Goal: Task Accomplishment & Management: Manage account settings

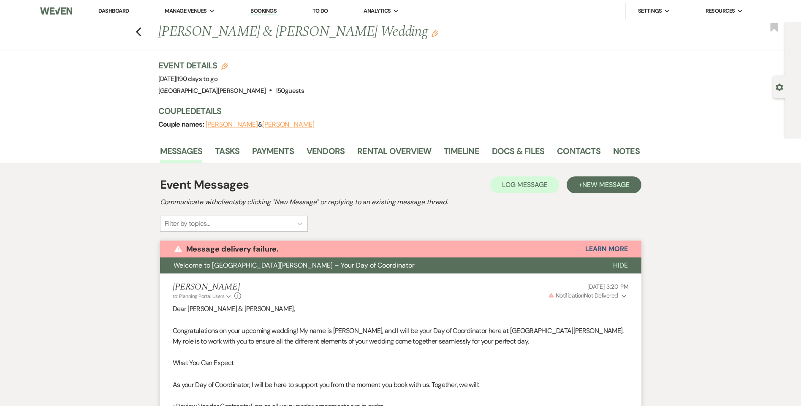
click at [121, 13] on link "Dashboard" at bounding box center [113, 10] width 30 height 7
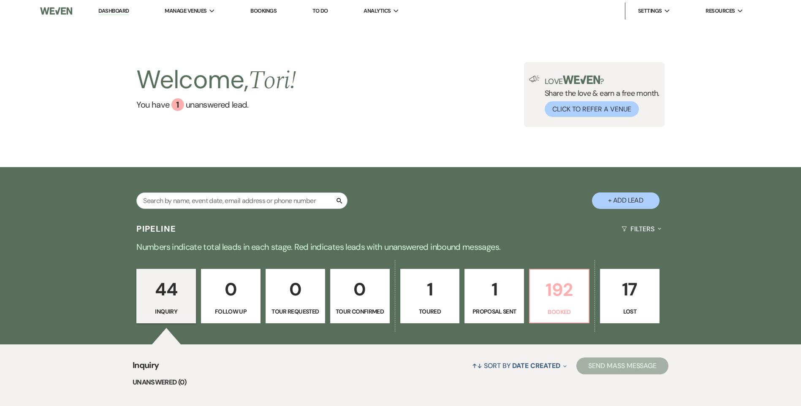
click at [574, 301] on p "192" at bounding box center [559, 290] width 49 height 28
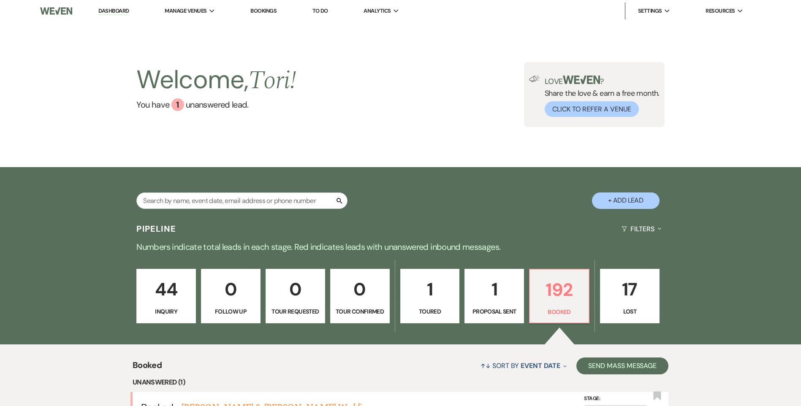
click at [180, 292] on p "44" at bounding box center [166, 289] width 49 height 28
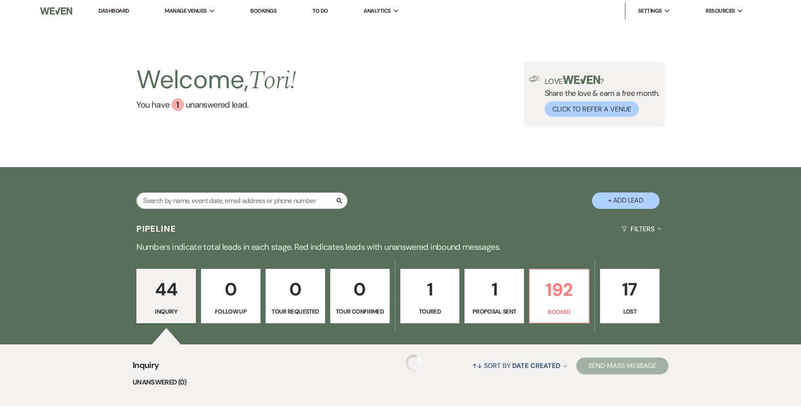
scroll to position [211, 0]
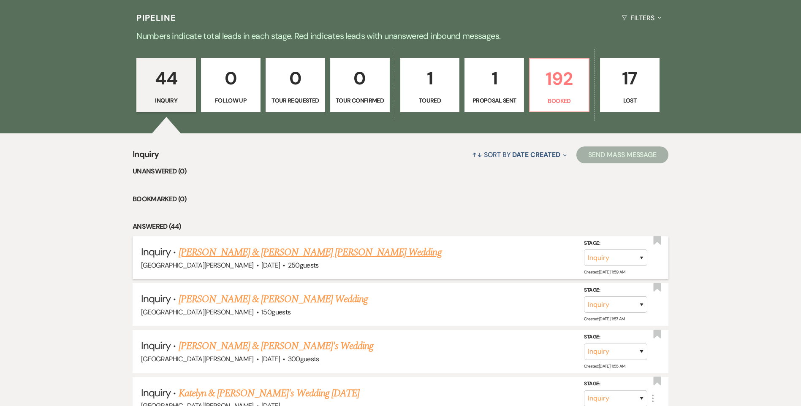
click at [220, 256] on link "[PERSON_NAME] & [PERSON_NAME] [PERSON_NAME] Wedding" at bounding box center [310, 252] width 263 height 15
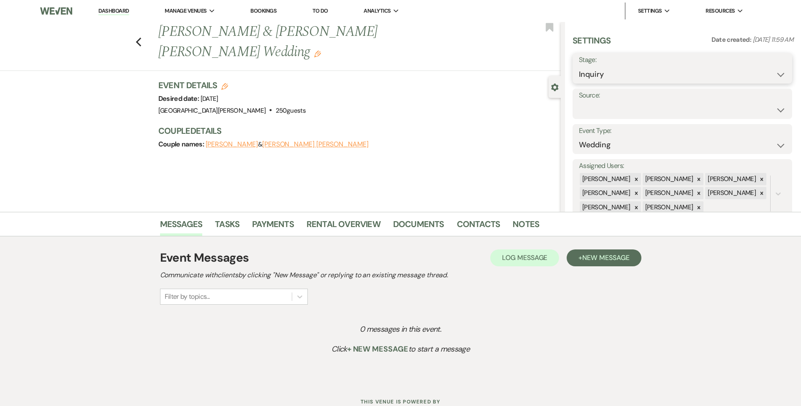
click at [598, 75] on select "Inquiry Follow Up Tour Requested Tour Confirmed Toured Proposal Sent Booked Lost" at bounding box center [682, 74] width 207 height 16
select select "7"
click at [579, 66] on select "Inquiry Follow Up Tour Requested Tour Confirmed Toured Proposal Sent Booked Lost" at bounding box center [682, 74] width 207 height 16
click at [765, 71] on button "Save" at bounding box center [768, 68] width 48 height 17
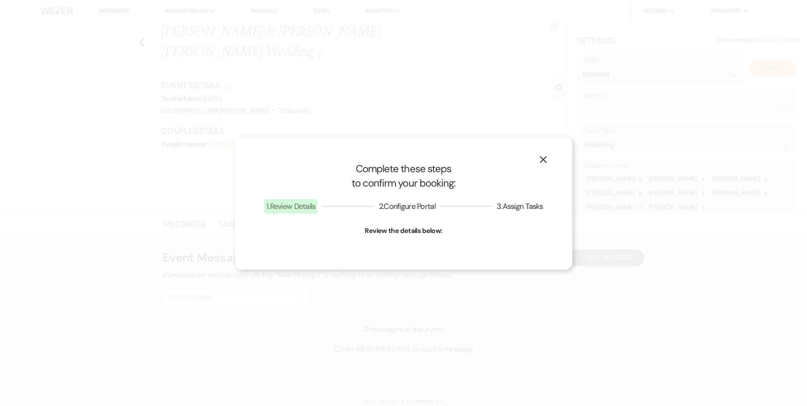
select select "1"
select select "823"
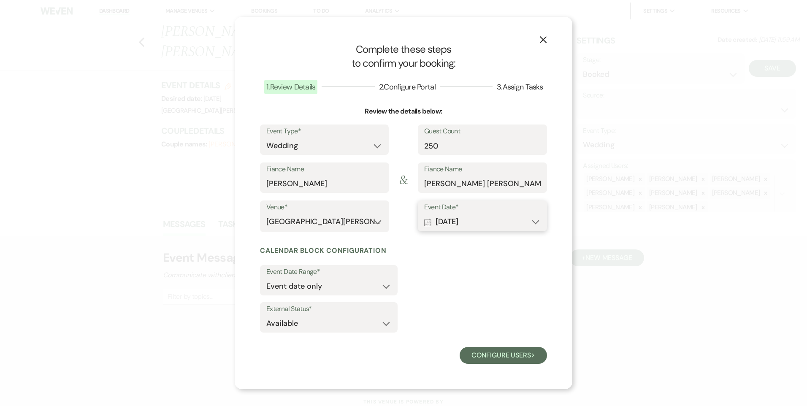
click at [480, 218] on button "Calendar [DATE] Expand" at bounding box center [482, 222] width 117 height 17
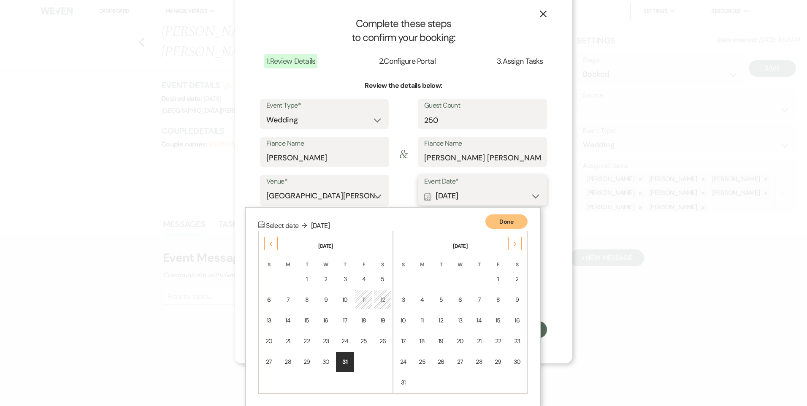
scroll to position [27, 0]
click at [271, 242] on div "Previous" at bounding box center [271, 243] width 14 height 14
click at [360, 278] on div "6" at bounding box center [364, 278] width 8 height 9
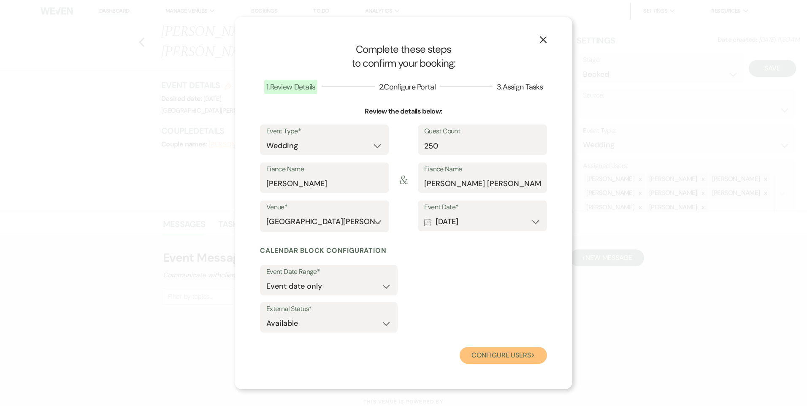
click at [472, 354] on button "Configure users Next" at bounding box center [503, 355] width 87 height 17
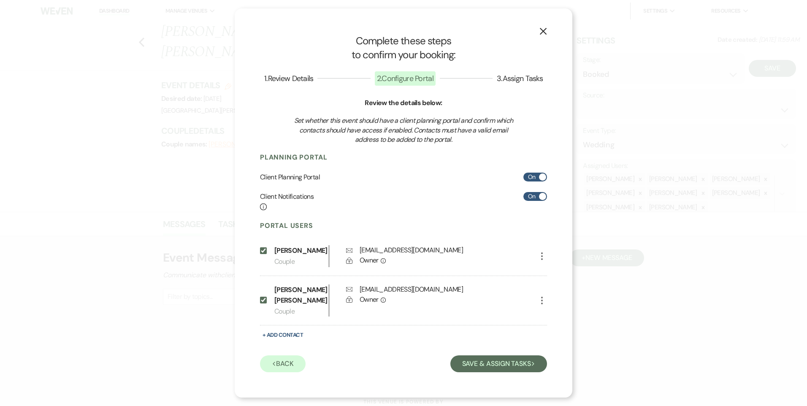
click at [540, 199] on span at bounding box center [542, 196] width 7 height 7
click at [540, 199] on input "On" at bounding box center [536, 196] width 24 height 9
checkbox input "false"
click at [541, 259] on icon "More" at bounding box center [542, 256] width 10 height 10
click at [548, 274] on icon "Pencil" at bounding box center [550, 273] width 7 height 7
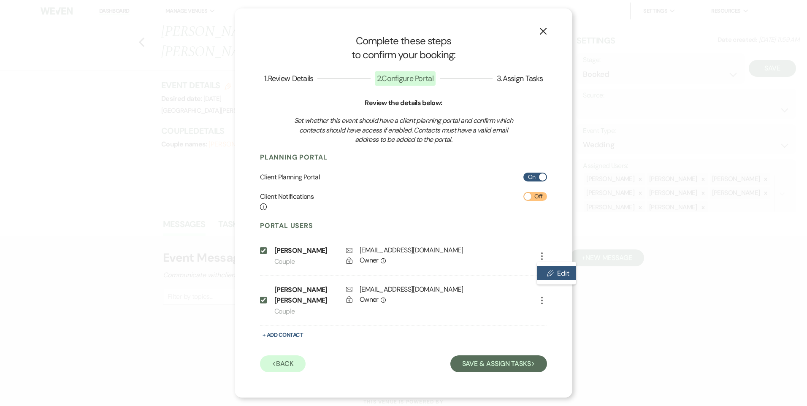
select select "1"
select select "6"
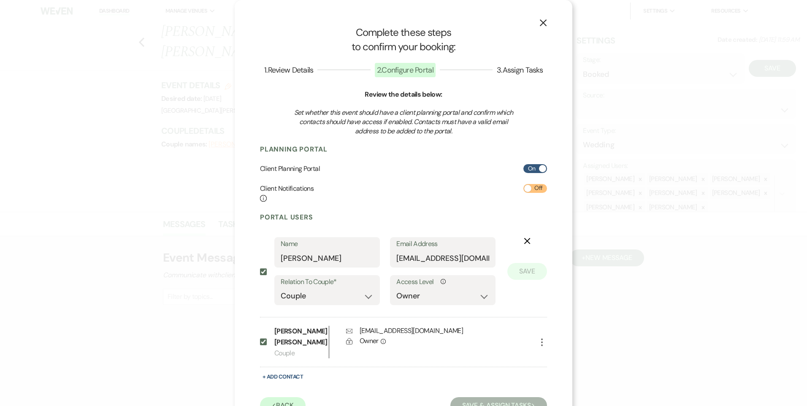
click at [516, 278] on button "Save" at bounding box center [528, 271] width 40 height 17
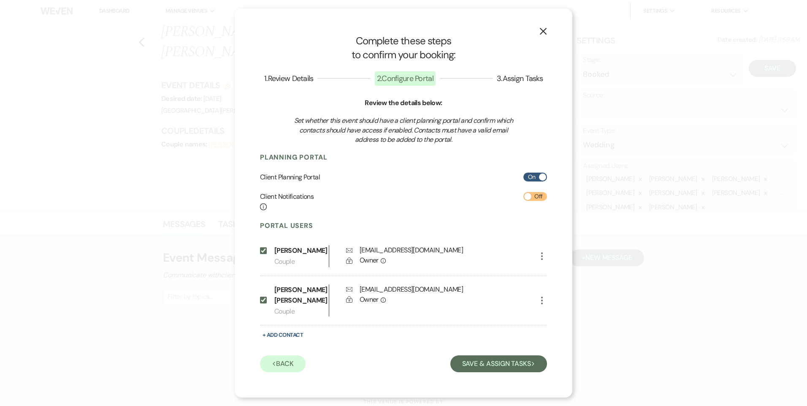
click at [541, 302] on icon "More" at bounding box center [542, 301] width 10 height 10
click at [547, 310] on ul "Pencil Edit" at bounding box center [556, 317] width 39 height 23
click at [553, 315] on use "button" at bounding box center [551, 318] width 6 height 6
select select "1"
select select "6"
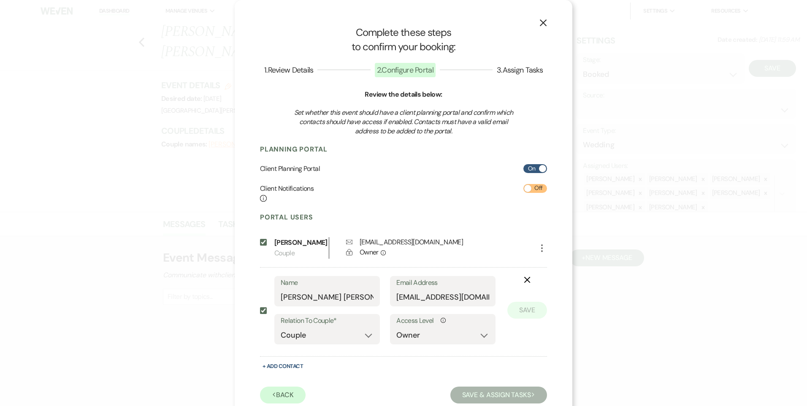
click at [530, 308] on button "Save" at bounding box center [528, 310] width 40 height 17
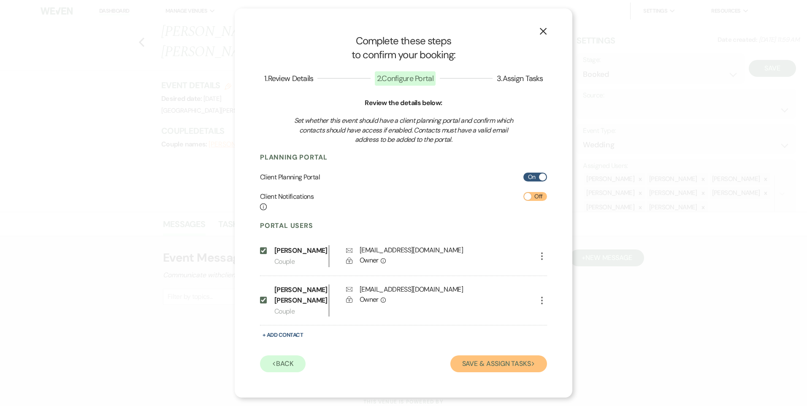
click at [508, 357] on button "Save & Assign Tasks Next" at bounding box center [499, 364] width 97 height 17
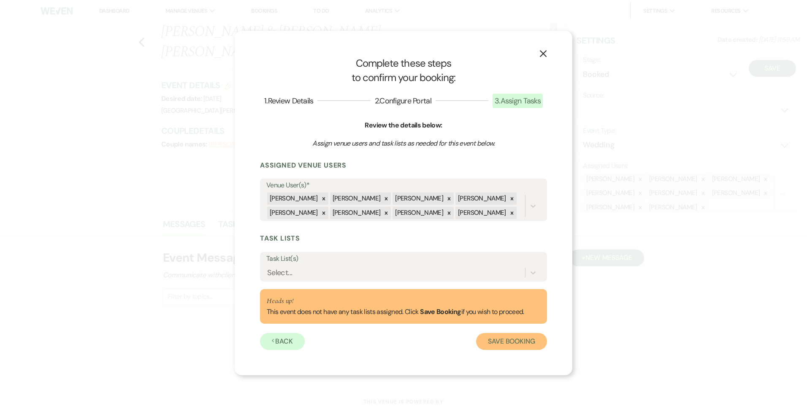
click at [503, 345] on button "Save Booking" at bounding box center [511, 341] width 71 height 17
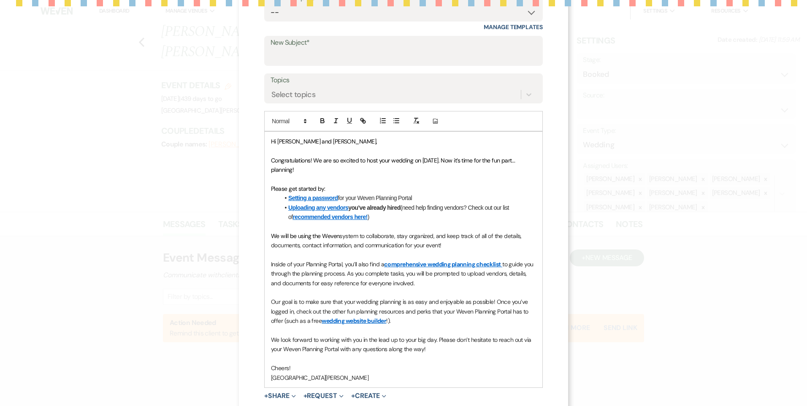
scroll to position [109, 0]
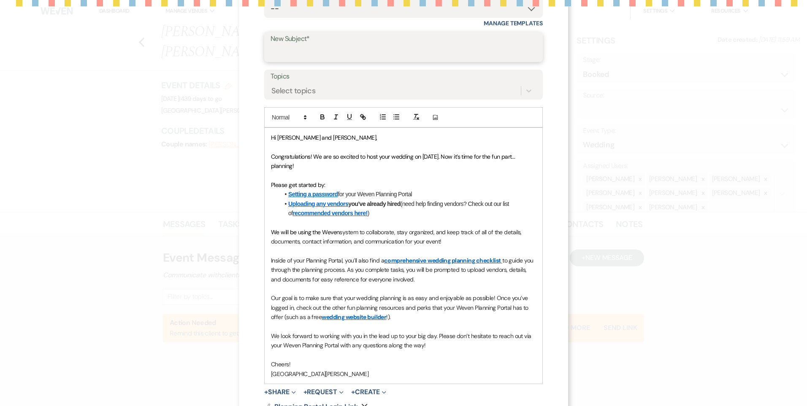
click at [307, 54] on input "New Subject*" at bounding box center [404, 53] width 266 height 16
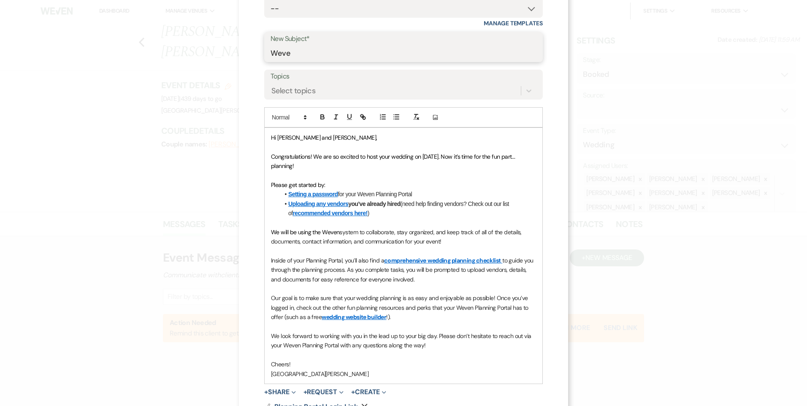
type input "Weven Portal"
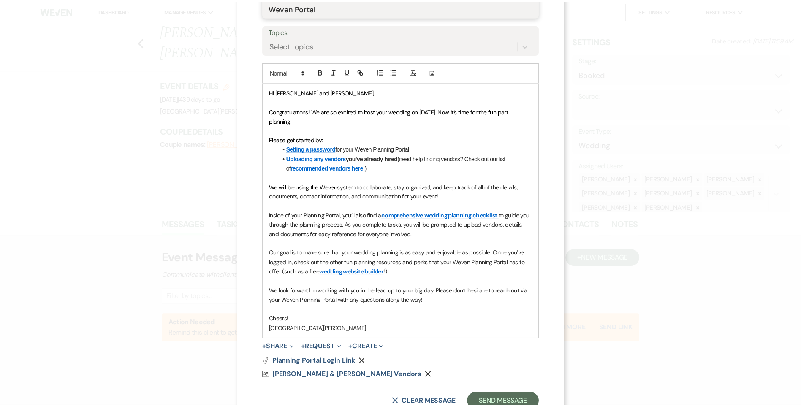
scroll to position [184, 0]
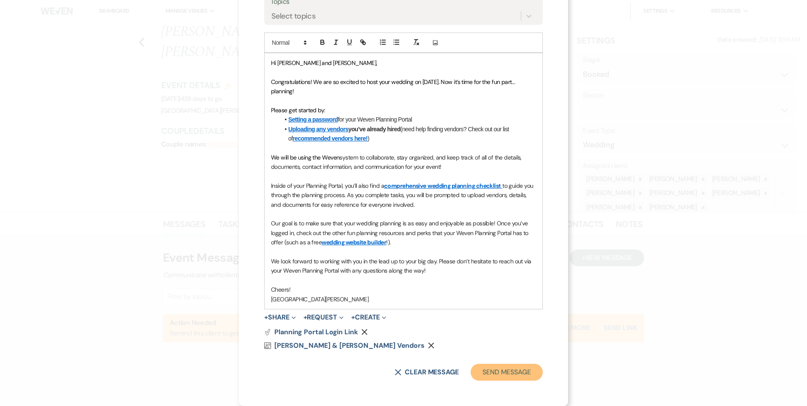
click at [521, 379] on button "Send Message" at bounding box center [507, 372] width 72 height 17
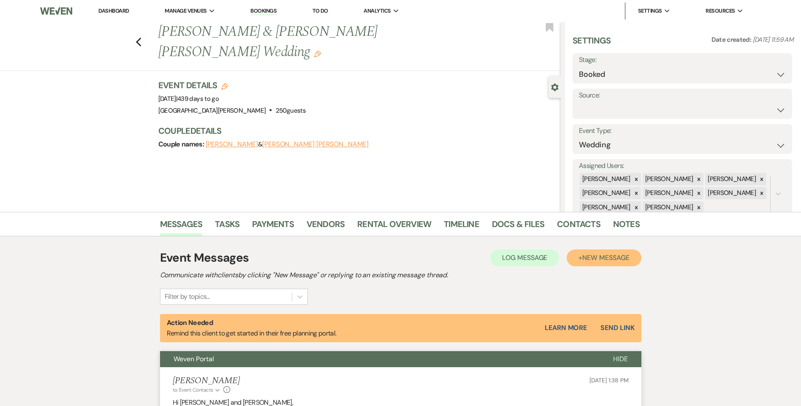
click at [594, 261] on span "New Message" at bounding box center [605, 257] width 47 height 9
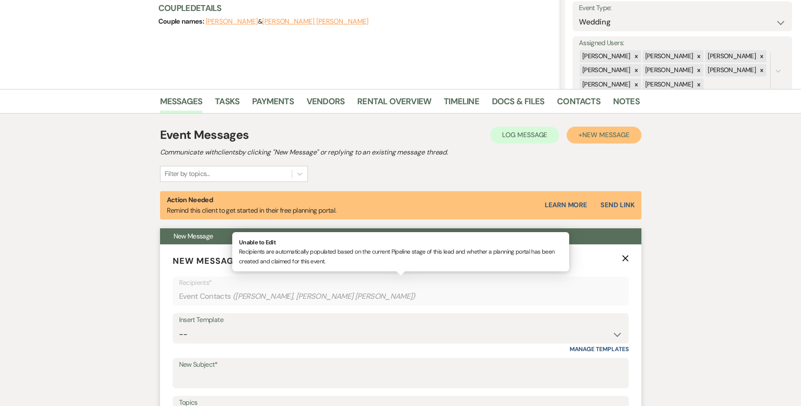
scroll to position [127, 0]
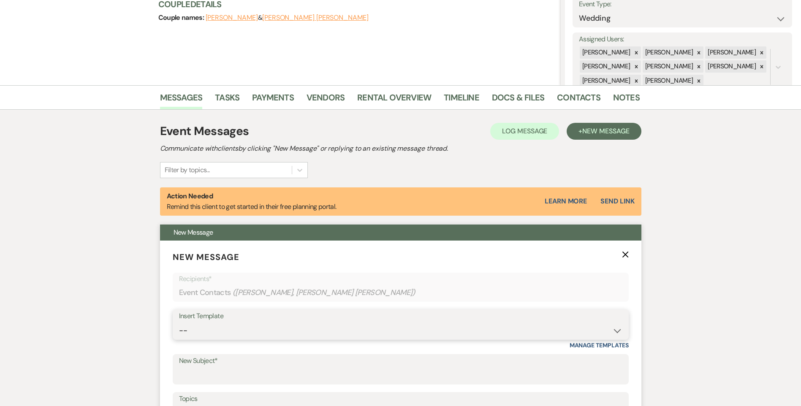
click at [244, 329] on select "-- Follow Up WWM Initial Inquiry Response Planning Portal Introduction (Booked …" at bounding box center [400, 331] width 443 height 16
select select "4637"
click at [179, 323] on select "-- Follow Up WWM Initial Inquiry Response Planning Portal Introduction (Booked …" at bounding box center [400, 331] width 443 height 16
type input "Your Contract for [GEOGRAPHIC_DATA][PERSON_NAME]!"
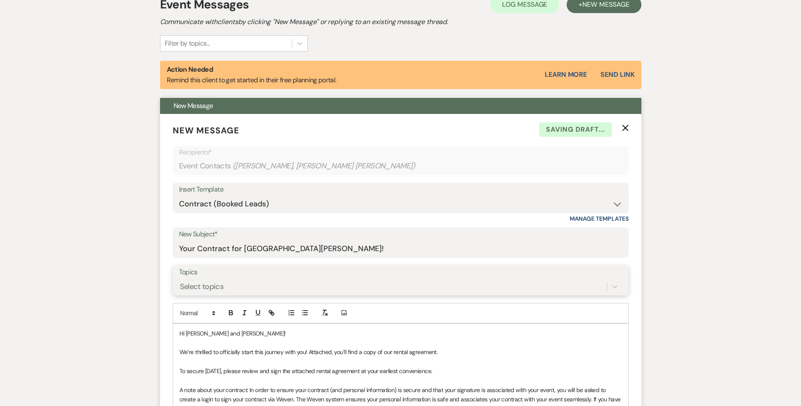
click at [231, 290] on div "Select topics" at bounding box center [400, 287] width 443 height 16
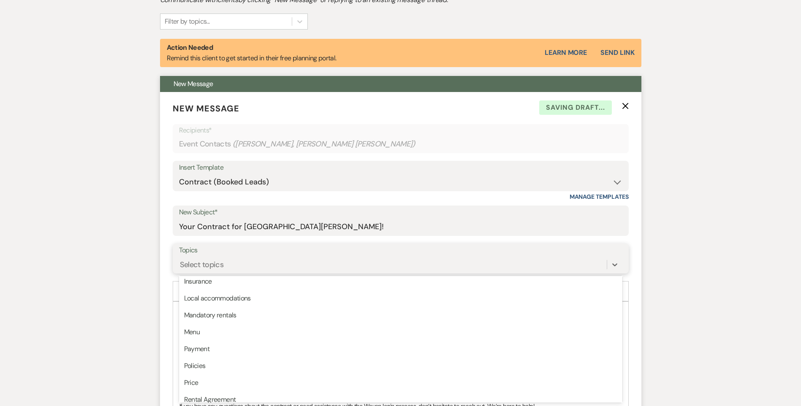
scroll to position [215, 0]
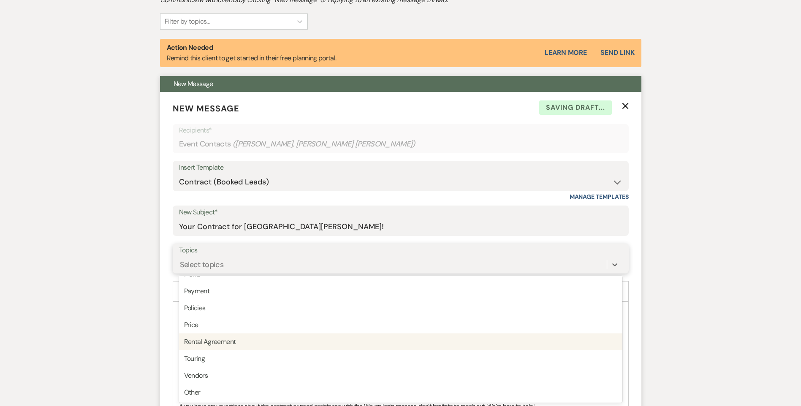
click at [240, 339] on div "Rental Agreement" at bounding box center [400, 342] width 443 height 17
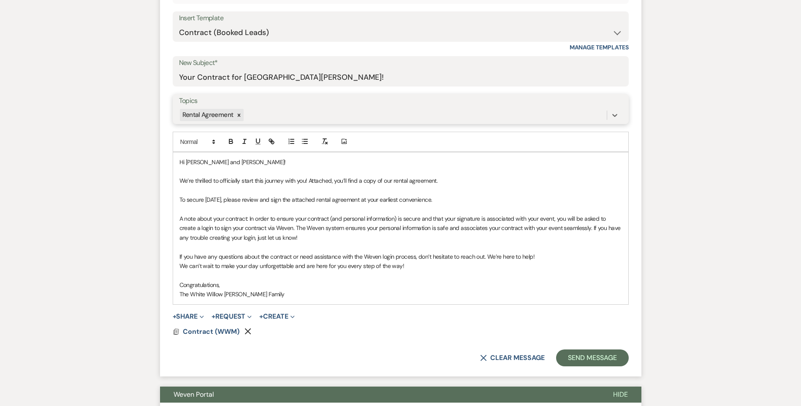
scroll to position [529, 0]
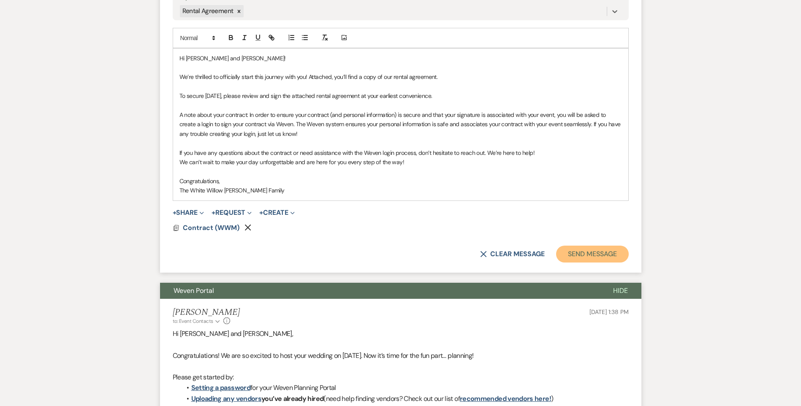
click at [592, 261] on button "Send Message" at bounding box center [592, 254] width 72 height 17
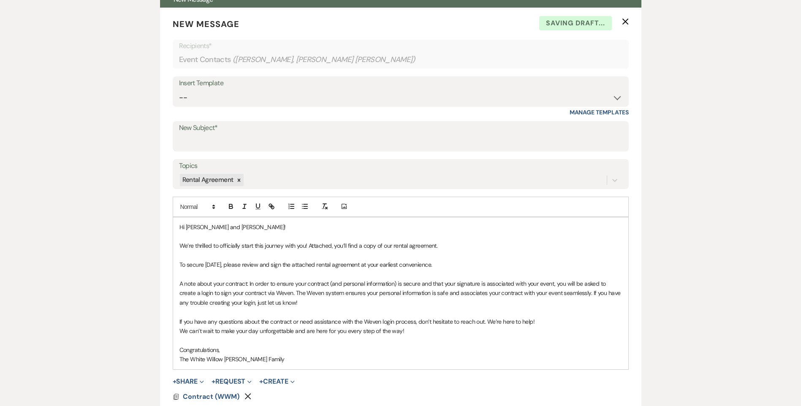
scroll to position [46, 0]
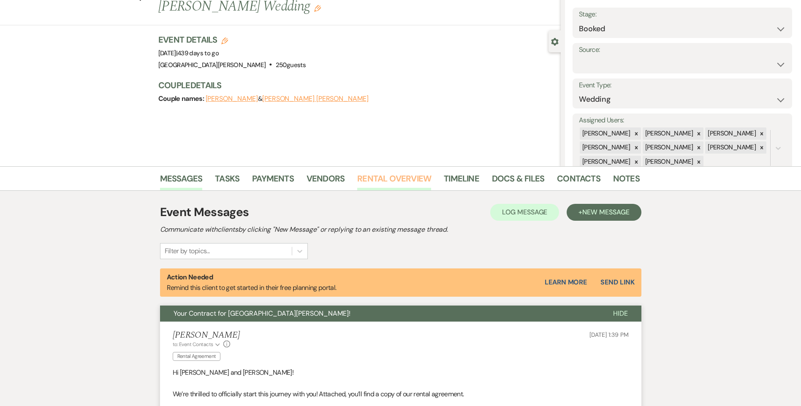
click at [405, 174] on link "Rental Overview" at bounding box center [394, 181] width 74 height 19
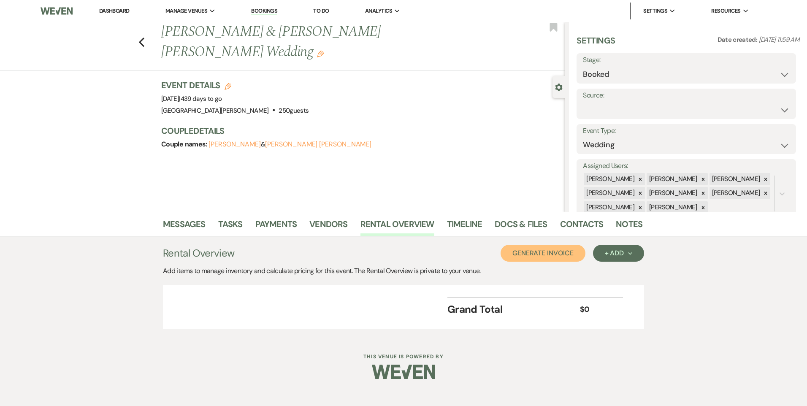
click at [566, 253] on button "Generate Invoice" at bounding box center [543, 253] width 85 height 17
click at [585, 258] on button "Cancel" at bounding box center [572, 253] width 51 height 17
click at [609, 256] on div "+ Add Next" at bounding box center [618, 253] width 27 height 7
click at [616, 272] on button "Item" at bounding box center [614, 272] width 43 height 13
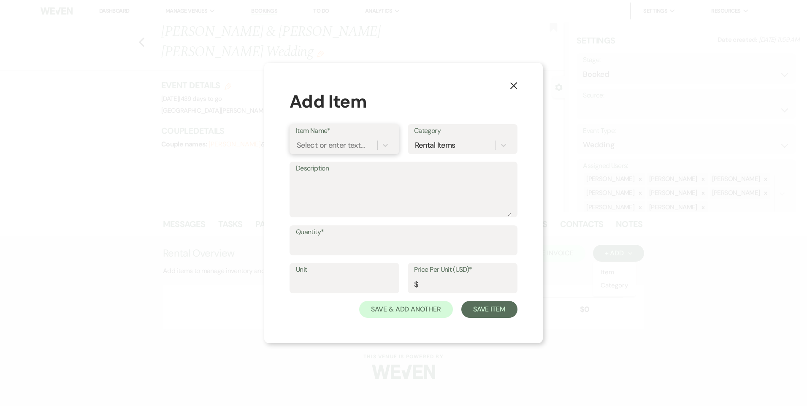
click at [333, 149] on div "Select or enter text..." at bounding box center [331, 144] width 68 height 11
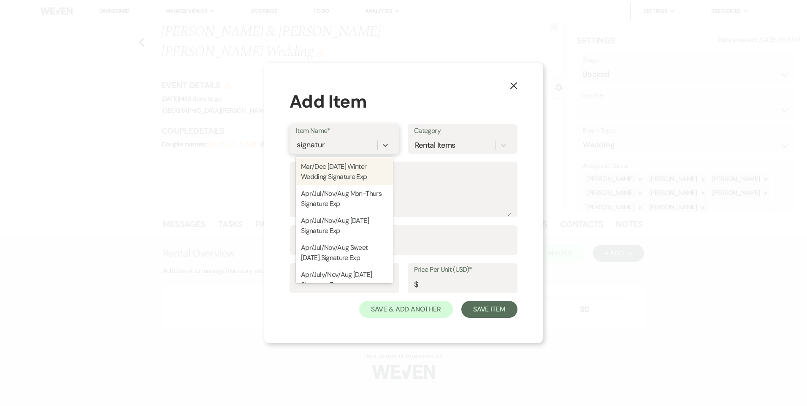
type input "signature"
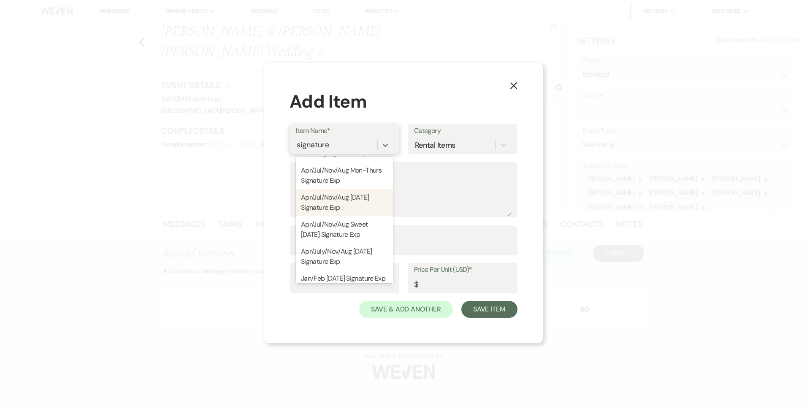
scroll to position [42, 0]
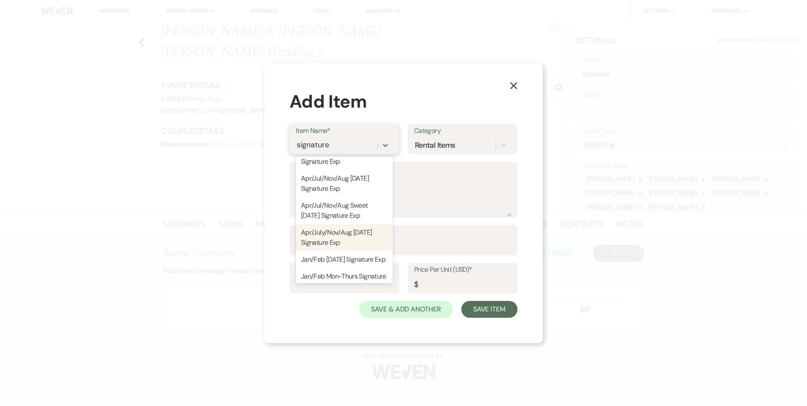
click at [343, 236] on div "Apr/July/Nov/Aug [DATE] Signature Exp" at bounding box center [344, 237] width 97 height 27
type textarea "Venue Rental: 1PM - 12AM Seating for up to 350 guests Guest tables to accamadat…"
type input "1"
type input "15000"
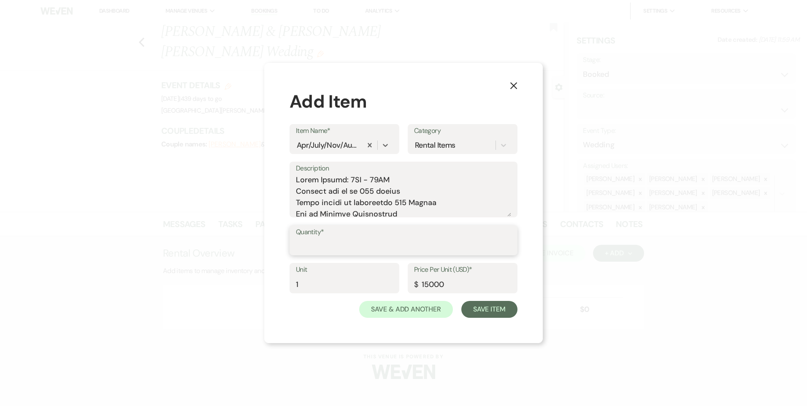
click at [346, 244] on input "Quantity*" at bounding box center [403, 246] width 215 height 16
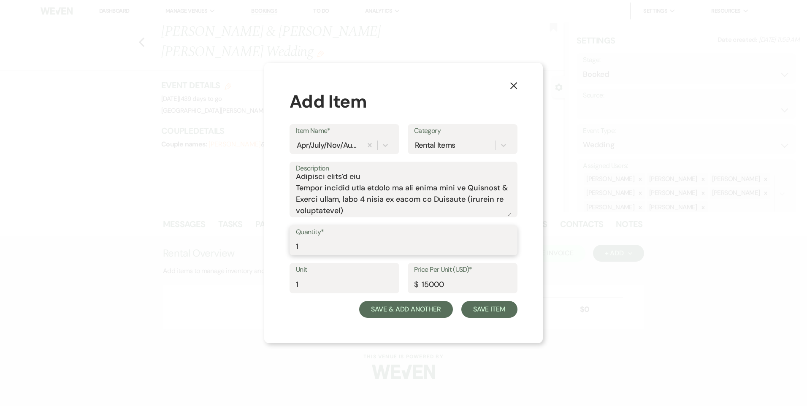
type input "1"
click at [428, 311] on button "Save & Add Another" at bounding box center [406, 309] width 94 height 17
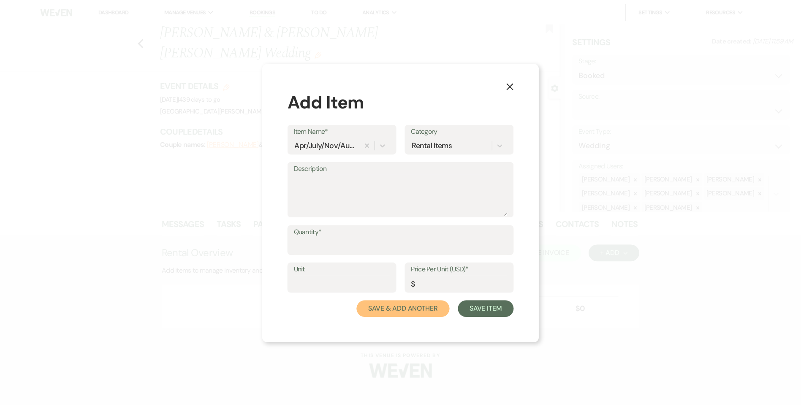
scroll to position [0, 0]
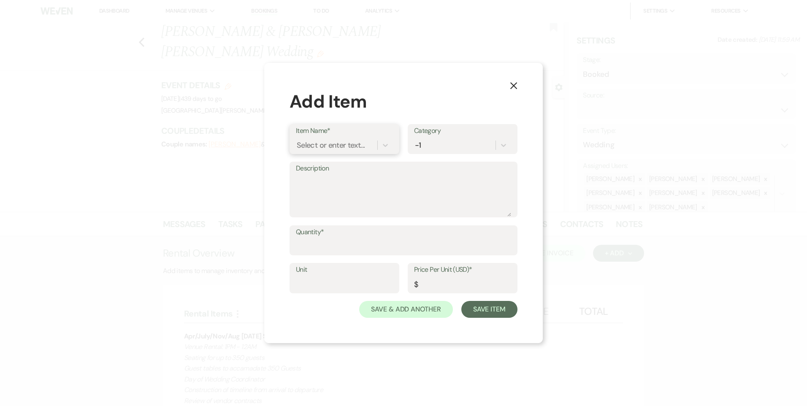
click at [314, 148] on div "Select or enter text..." at bounding box center [331, 144] width 68 height 11
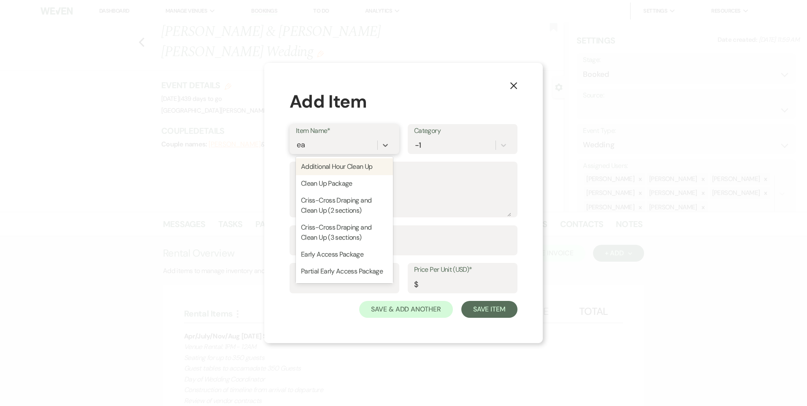
type input "ear"
click at [326, 167] on div "Early Access Package" at bounding box center [344, 166] width 97 height 17
type textarea "- Groom’s Den and Bridal Suite access only - We will be here cleaning the other…"
type input "1"
type input "375"
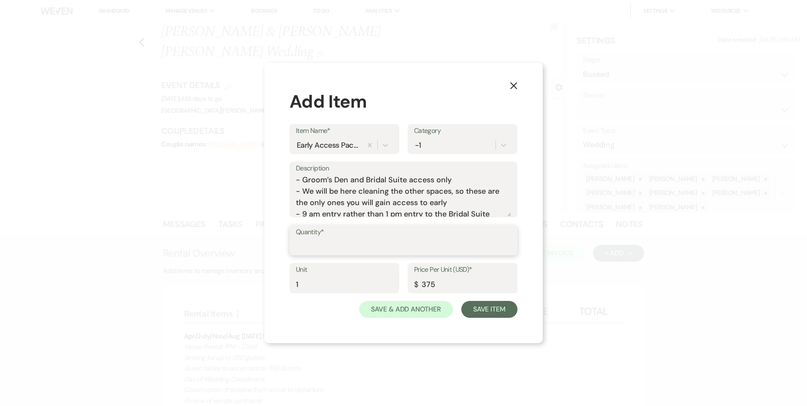
click at [317, 247] on input "Quantity*" at bounding box center [403, 246] width 215 height 16
type input "1"
drag, startPoint x: 405, startPoint y: 310, endPoint x: 401, endPoint y: 303, distance: 8.1
click at [405, 310] on button "Save & Add Another" at bounding box center [406, 309] width 94 height 17
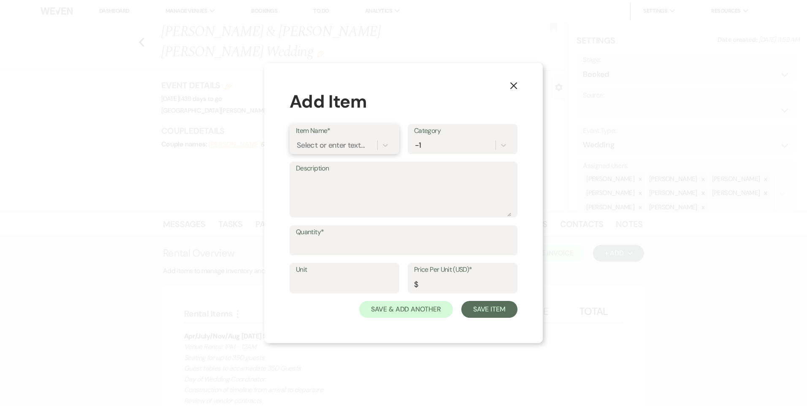
click at [345, 144] on div "Select or enter text..." at bounding box center [331, 144] width 68 height 11
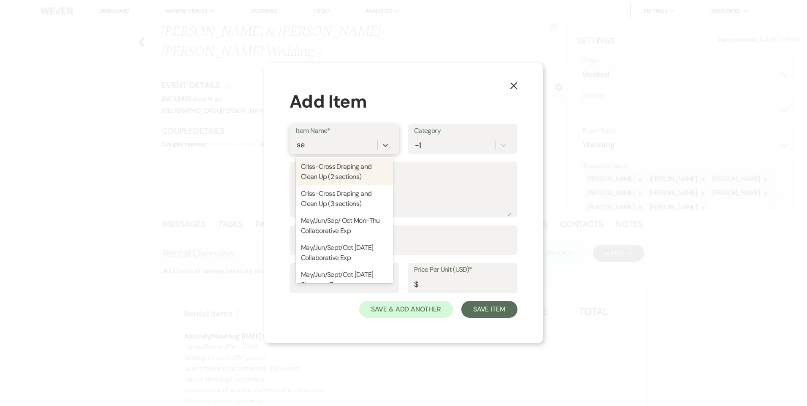
type input "sec"
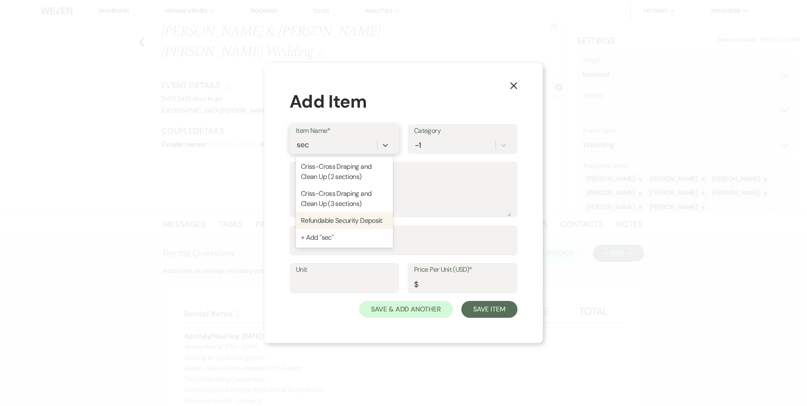
click at [340, 223] on div "Refundable Security Deposit" at bounding box center [344, 220] width 97 height 17
type input "1"
type input "1000"
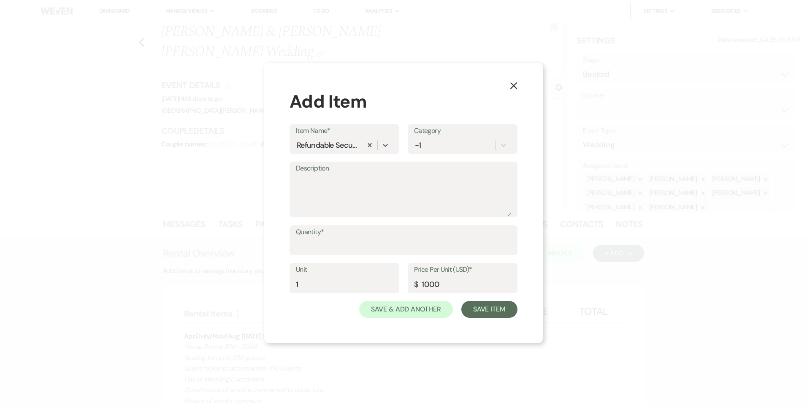
click at [331, 258] on div "Quantity*" at bounding box center [404, 244] width 228 height 38
click at [330, 249] on input "Quantity*" at bounding box center [403, 246] width 215 height 16
type input "1"
click at [477, 310] on button "Save Item" at bounding box center [490, 309] width 56 height 17
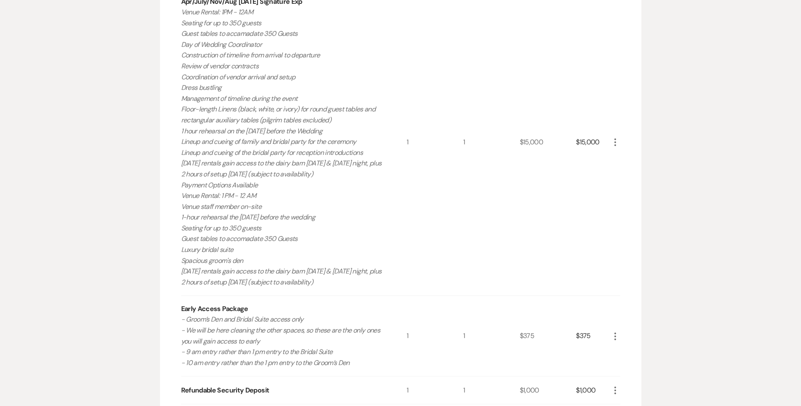
scroll to position [464, 0]
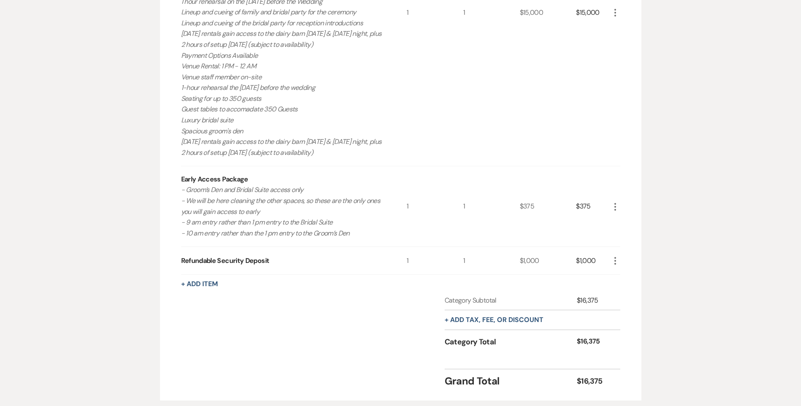
click at [614, 204] on icon "More" at bounding box center [615, 207] width 10 height 10
click at [621, 224] on icon "Pencil" at bounding box center [621, 223] width 5 height 6
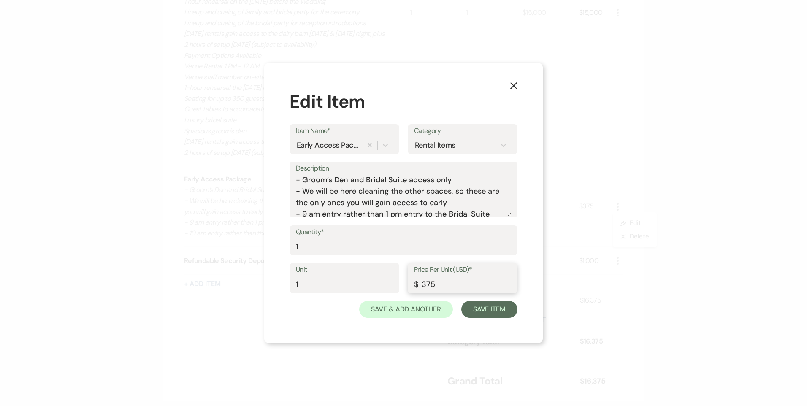
drag, startPoint x: 429, startPoint y: 286, endPoint x: 364, endPoint y: 289, distance: 65.5
click at [366, 289] on div "Unit 1 Price Per Unit (USD)* $ 375" at bounding box center [404, 282] width 228 height 38
type input "175"
click at [483, 308] on button "Save Item" at bounding box center [490, 309] width 56 height 17
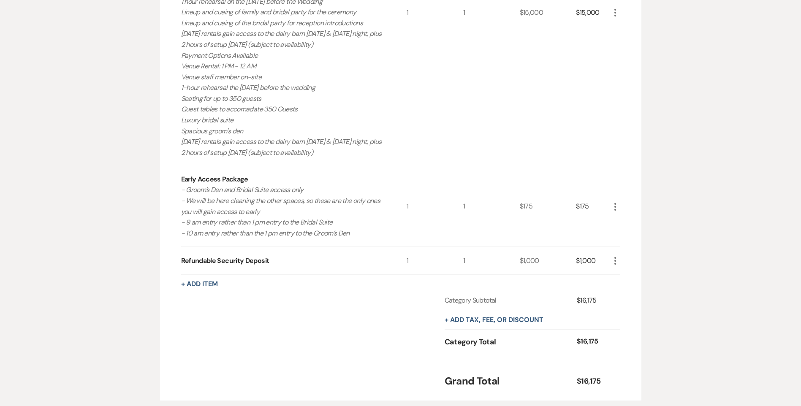
click at [468, 324] on div "+ Add tax, fee, or discount" at bounding box center [494, 319] width 99 height 19
click at [468, 321] on button "+ Add tax, fee, or discount" at bounding box center [494, 320] width 99 height 7
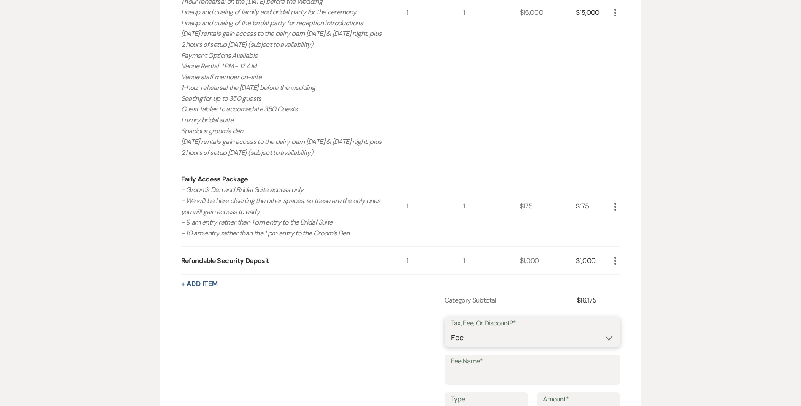
click at [464, 341] on select "Fee Discount Tax" at bounding box center [532, 338] width 163 height 16
select select "3"
click at [451, 330] on select "Fee Discount Tax" at bounding box center [532, 338] width 163 height 16
click at [470, 371] on input "Fee Name*" at bounding box center [532, 376] width 163 height 16
type input "State Sales Tax"
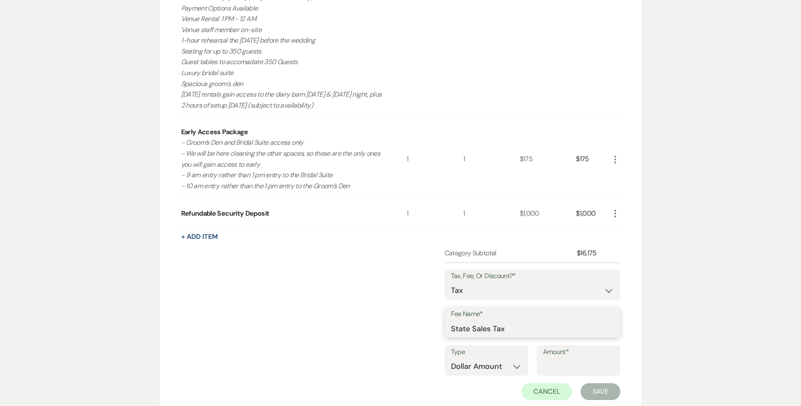
scroll to position [549, 0]
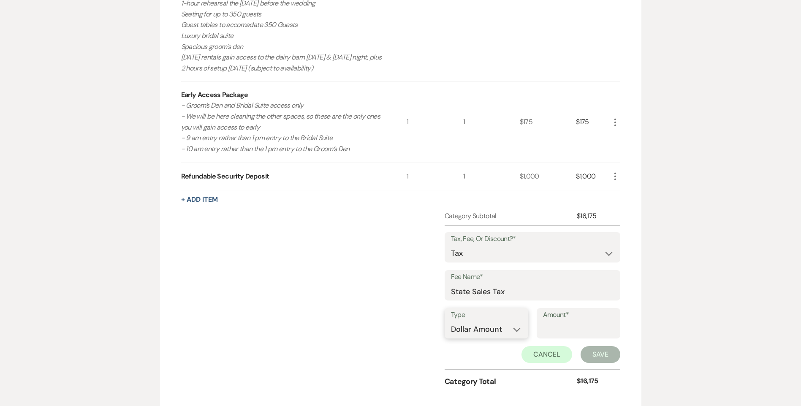
click at [494, 324] on select "Dollar Amount Percentage" at bounding box center [486, 329] width 71 height 16
select select "false"
click at [451, 321] on select "Dollar Amount Percentage" at bounding box center [486, 329] width 71 height 16
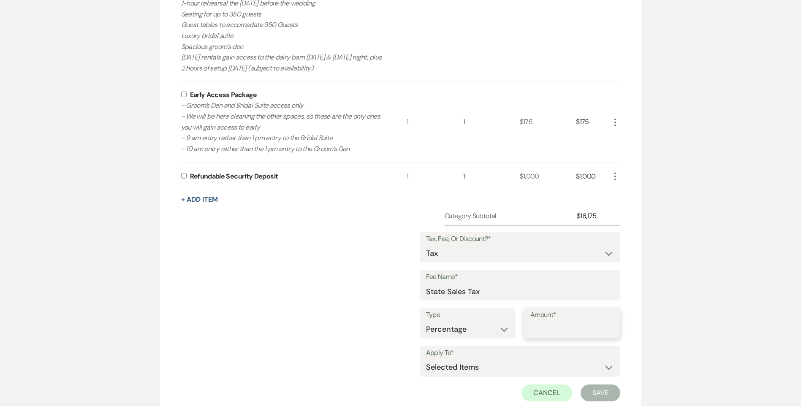
click at [546, 329] on input "Amount*" at bounding box center [572, 329] width 84 height 16
type input "7.25"
click at [186, 95] on input "checkbox" at bounding box center [183, 94] width 5 height 5
checkbox input "true"
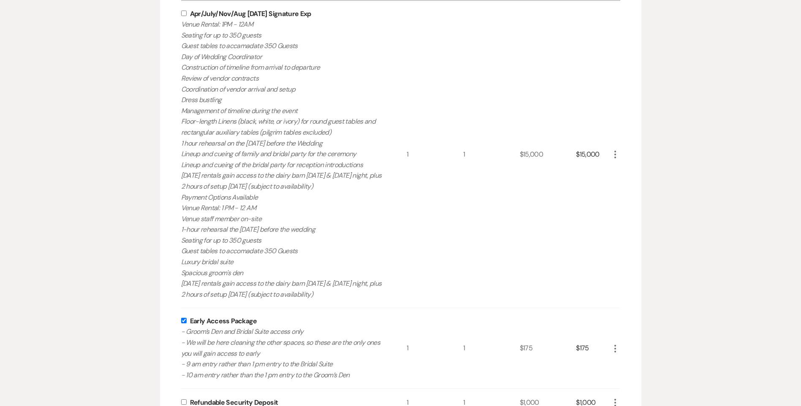
scroll to position [253, 0]
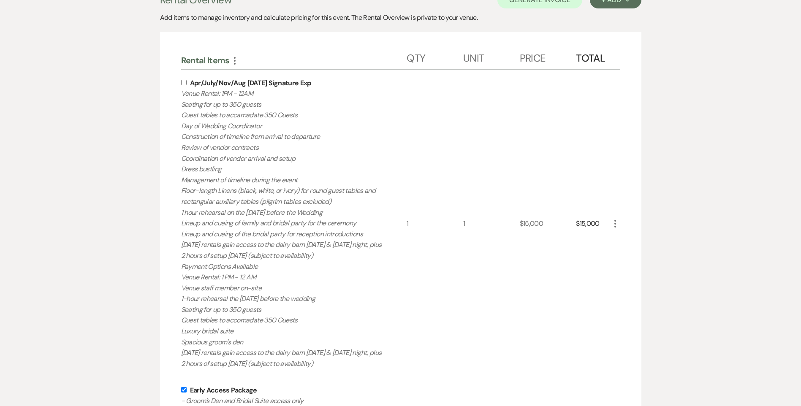
click at [185, 80] on div "Apr/July/Nov/Aug [DATE] Signature Exp Venue Rental: 1PM - 12AM Seating for up t…" at bounding box center [294, 223] width 226 height 307
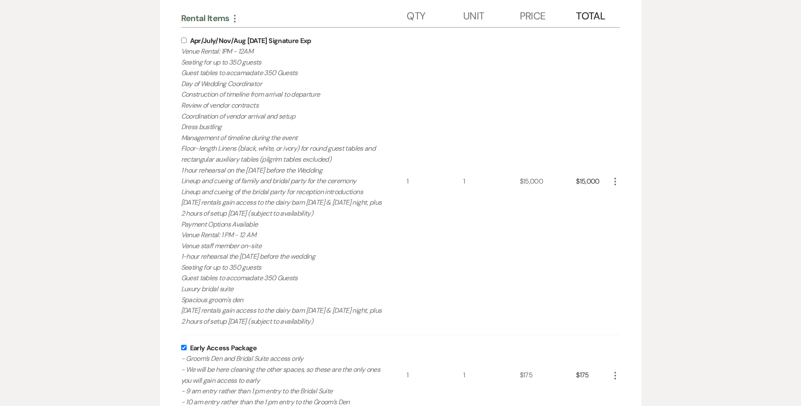
click at [183, 41] on input "checkbox" at bounding box center [183, 40] width 5 height 5
checkbox input "true"
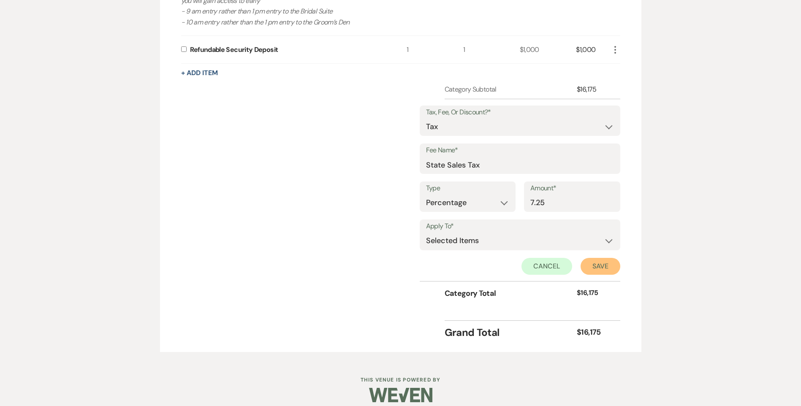
click at [598, 267] on button "Save" at bounding box center [601, 266] width 40 height 17
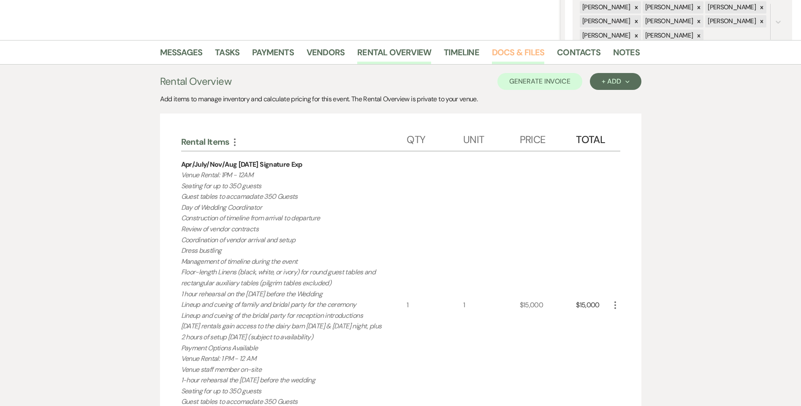
scroll to position [38, 0]
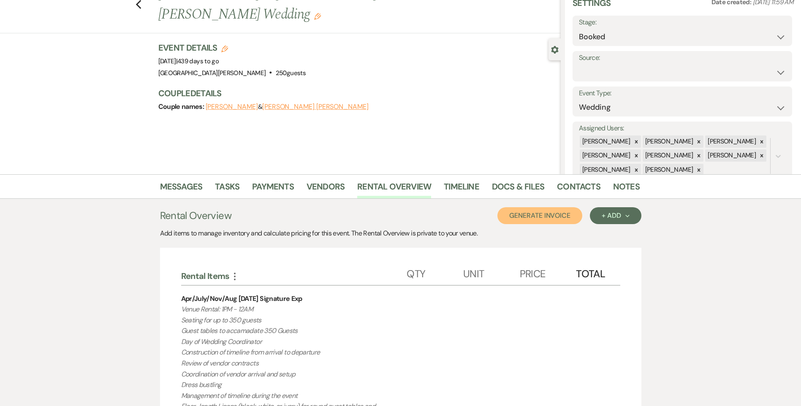
click at [546, 223] on button "Generate Invoice" at bounding box center [539, 215] width 85 height 17
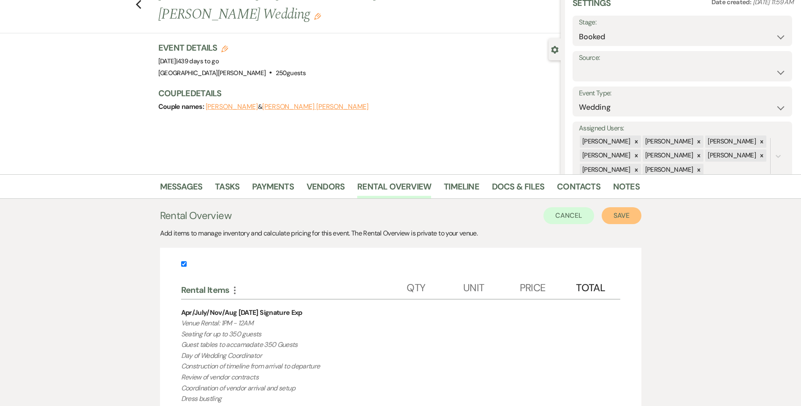
click at [626, 218] on button "Save" at bounding box center [622, 215] width 40 height 17
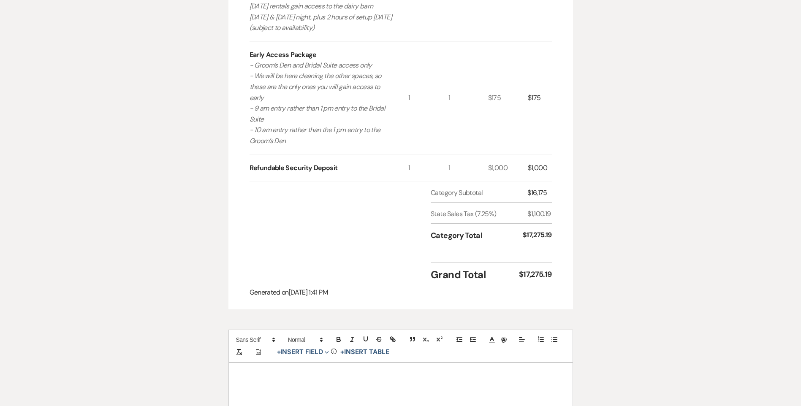
scroll to position [676, 0]
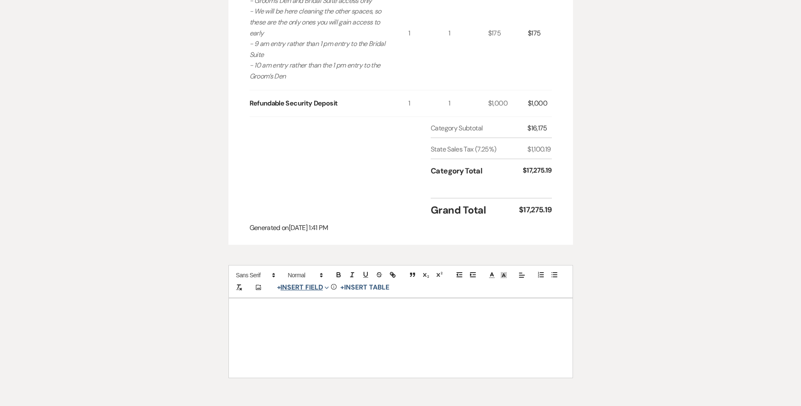
click at [302, 289] on button "+ Insert Field Expand" at bounding box center [303, 287] width 58 height 10
click at [311, 341] on button "Signature Field" at bounding box center [304, 335] width 63 height 15
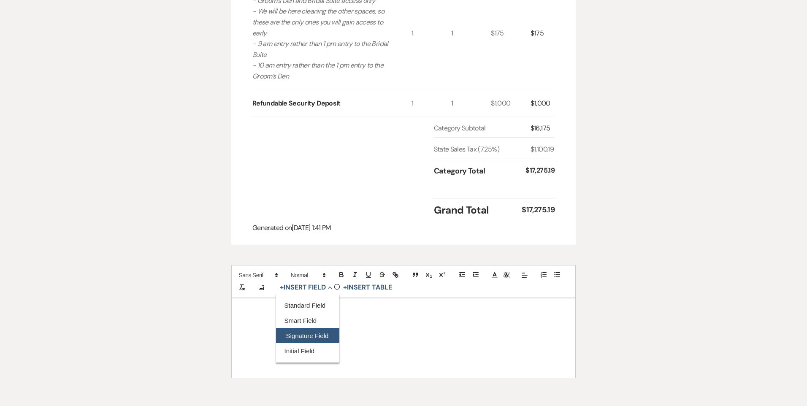
select select "signatureField"
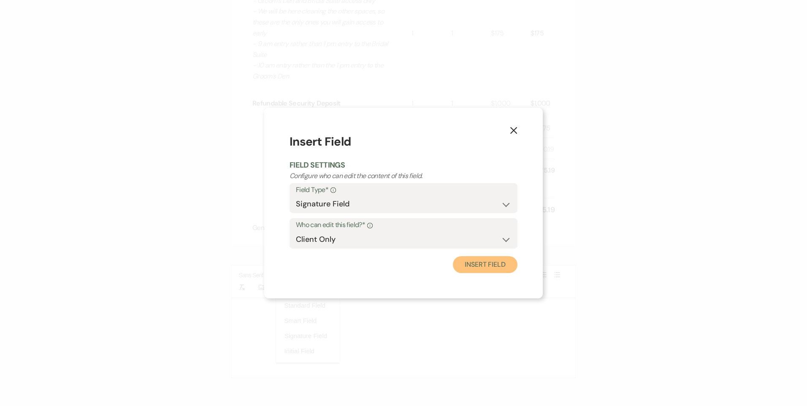
click at [479, 268] on button "Insert Field" at bounding box center [485, 264] width 65 height 17
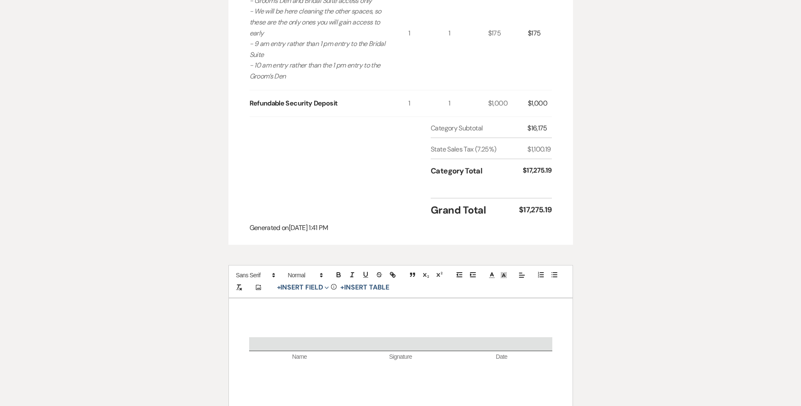
click at [420, 337] on p at bounding box center [400, 332] width 303 height 11
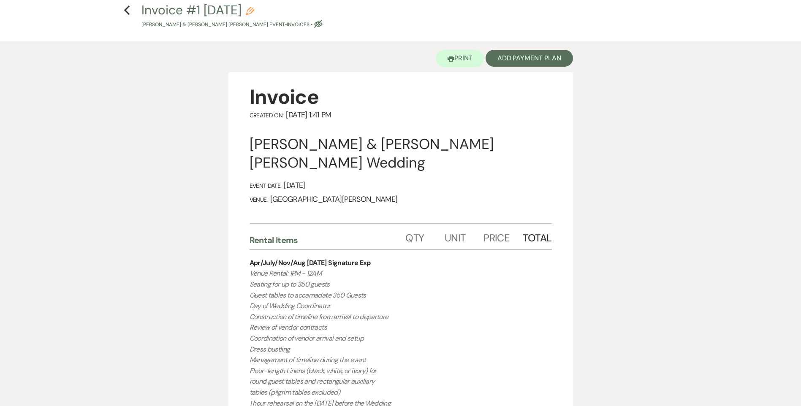
scroll to position [0, 0]
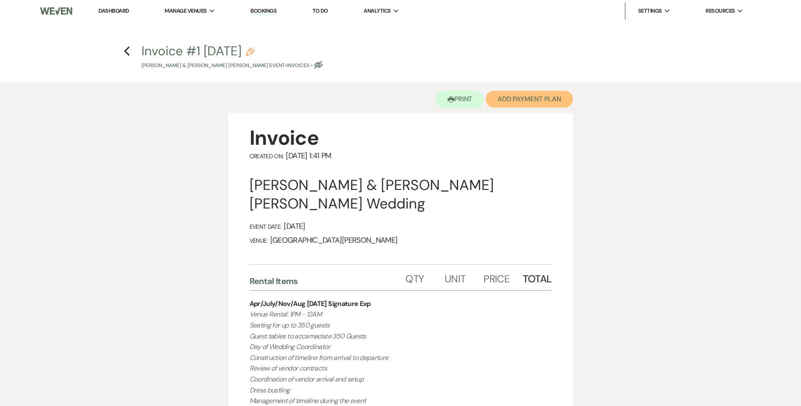
click at [551, 105] on button "Add Payment Plan" at bounding box center [529, 99] width 87 height 17
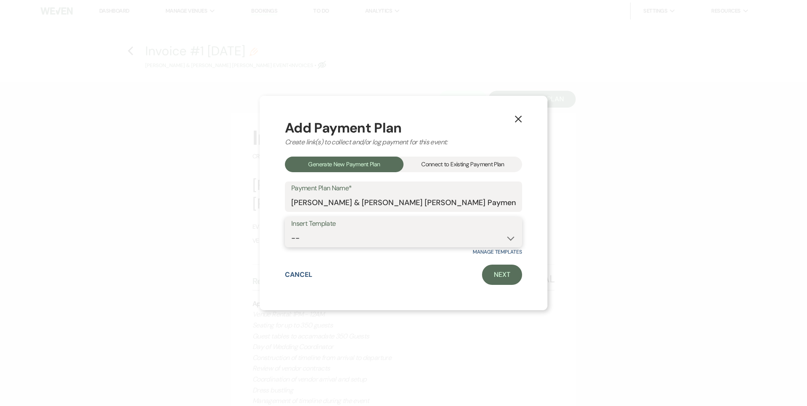
click at [438, 242] on select "-- Regular Payment Plan: Deposit & Security Deposit, 4 Payments Security Deposi…" at bounding box center [403, 238] width 225 height 16
select select "347"
click at [291, 230] on select "-- Regular Payment Plan: Deposit & Security Deposit, 4 Payments Security Deposi…" at bounding box center [403, 238] width 225 height 16
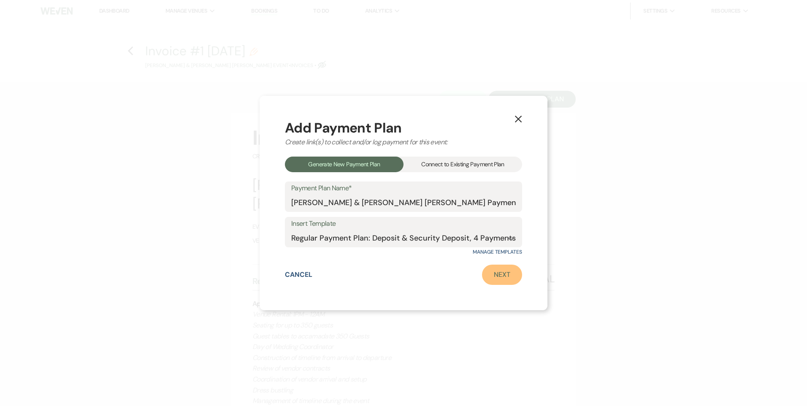
click at [500, 270] on link "Next" at bounding box center [502, 275] width 40 height 20
select select "27789"
select select "2"
select select "flat"
select select "true"
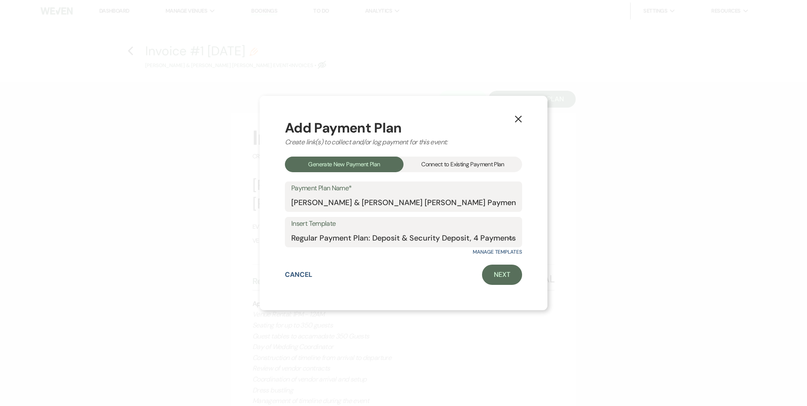
select select "client"
select select "weeks"
select select "client"
select select "days"
select select "2"
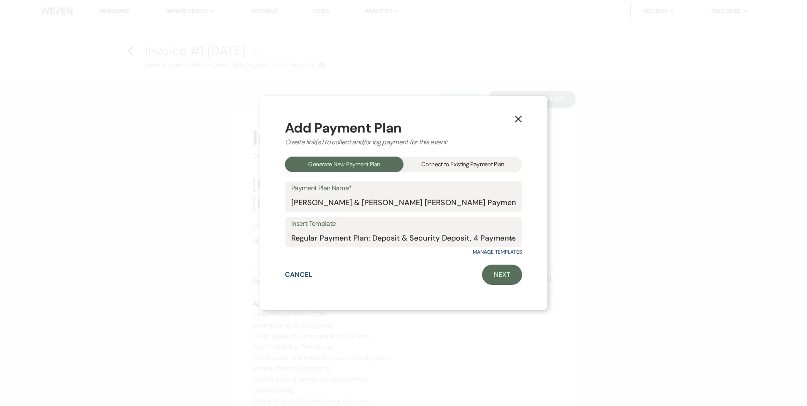
select select "percentage"
select select "true"
select select "client"
select select "weeks"
select select "client"
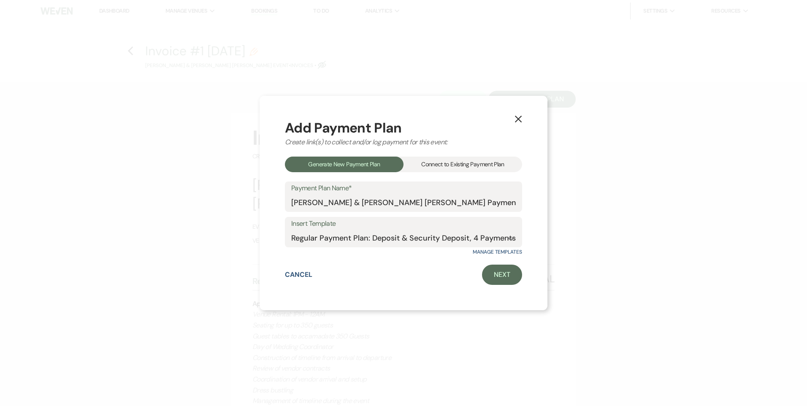
select select "days"
select select "2"
select select "percentage"
select select "true"
select select "client"
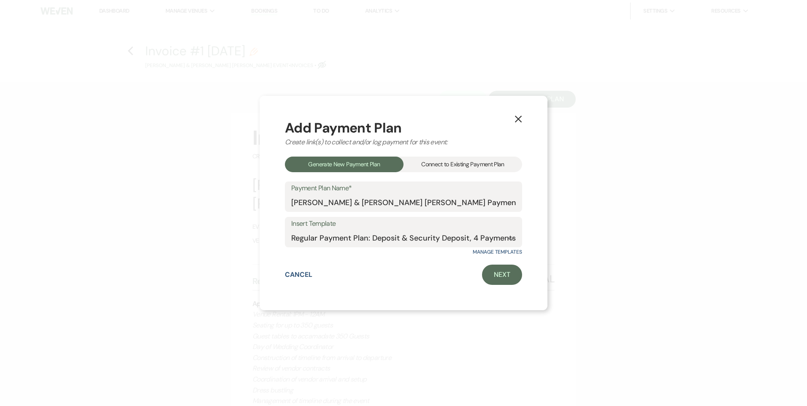
select select "weeks"
select select "client"
select select "days"
select select "2"
select select "percentage"
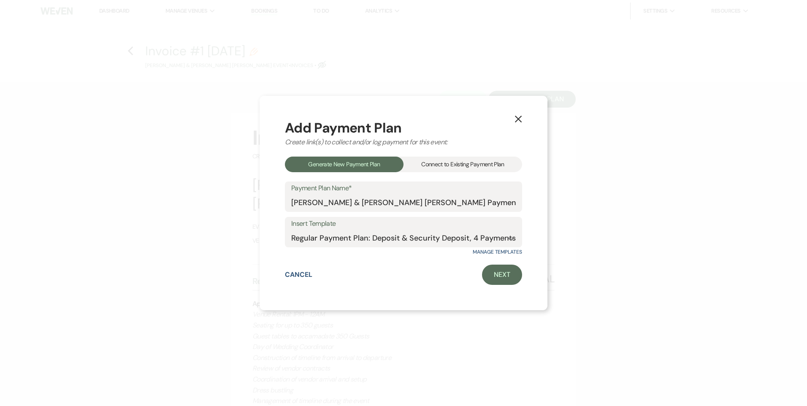
select select "true"
select select "client"
select select "weeks"
select select "client"
select select "days"
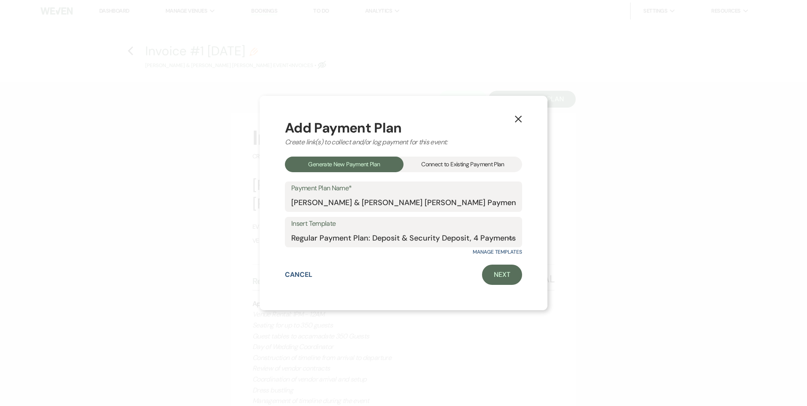
select select "2"
select select "percentage"
select select "true"
select select "client"
select select "days"
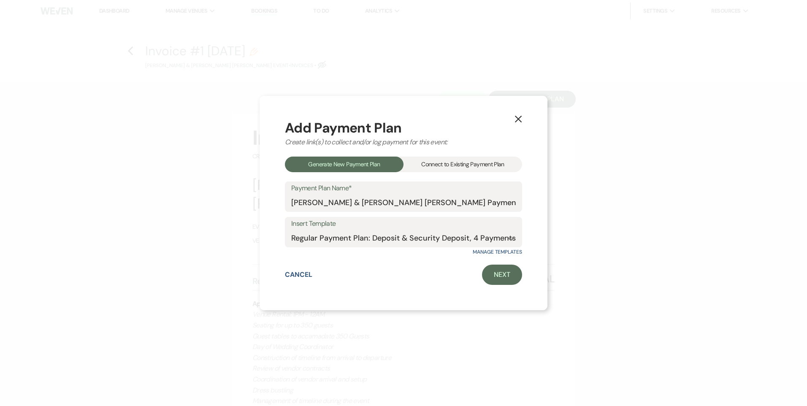
select select "client"
select select "weeks"
select select "2"
select select "flat"
select select "true"
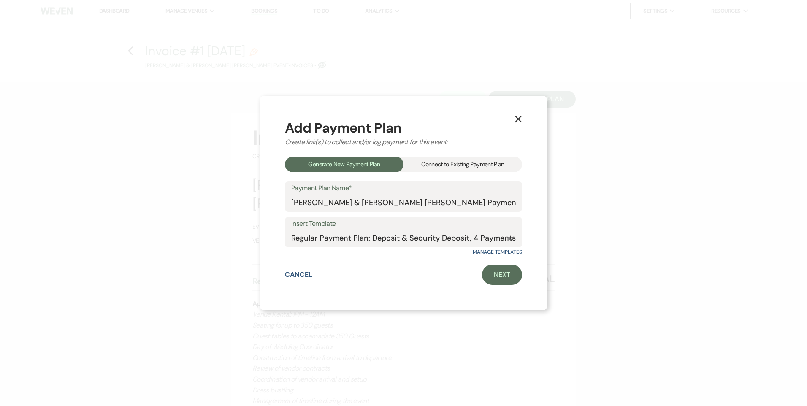
select select "client"
select select "days"
select select "client"
select select "weeks"
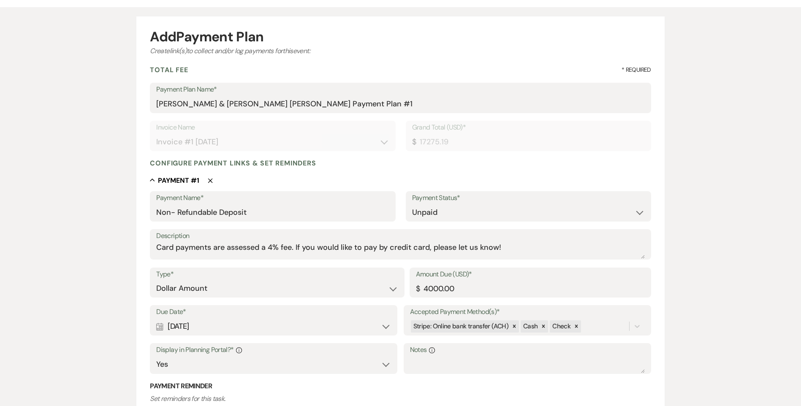
scroll to position [84, 0]
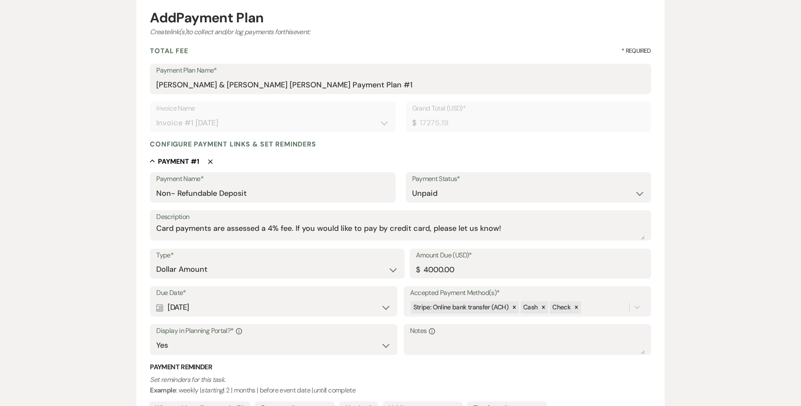
click at [294, 305] on div "Calendar [DATE] Expand" at bounding box center [273, 307] width 235 height 16
select select "week"
select select "afterBookedDate"
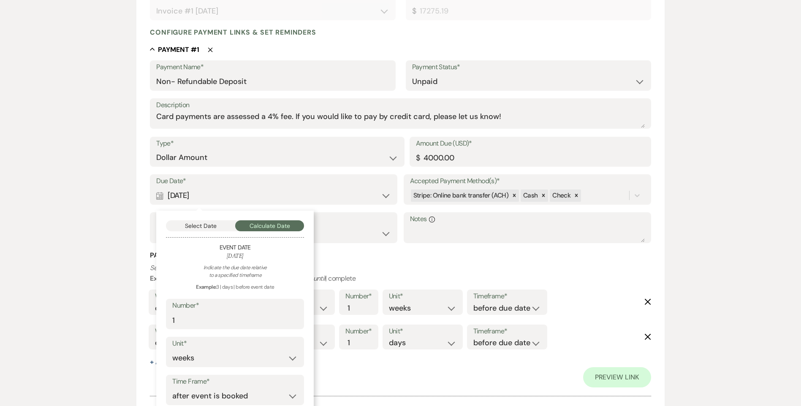
scroll to position [211, 0]
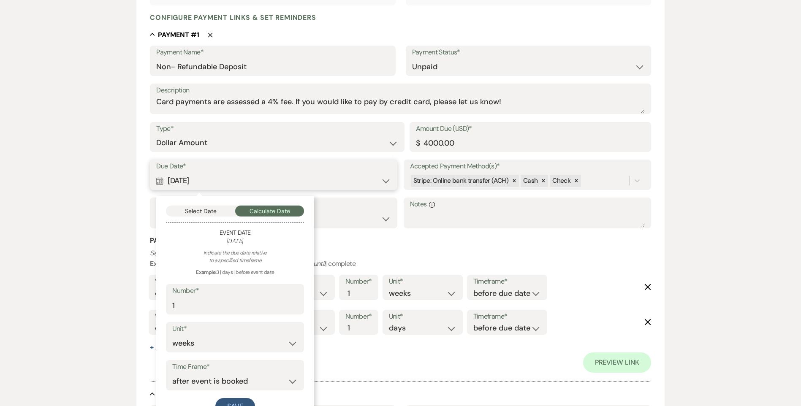
click at [213, 210] on button "Select Date" at bounding box center [200, 211] width 69 height 11
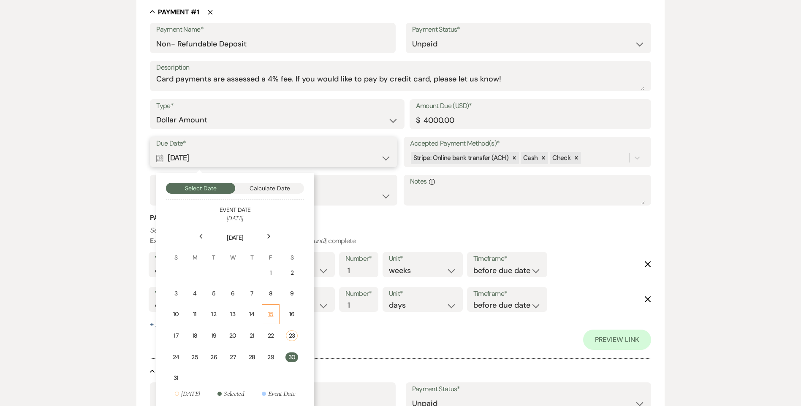
scroll to position [253, 0]
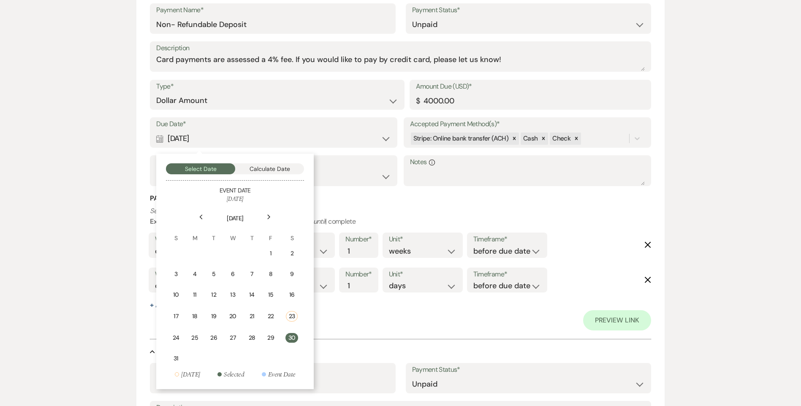
click at [269, 215] on icon "Next" at bounding box center [269, 217] width 4 height 5
click at [231, 255] on div "3" at bounding box center [235, 253] width 8 height 9
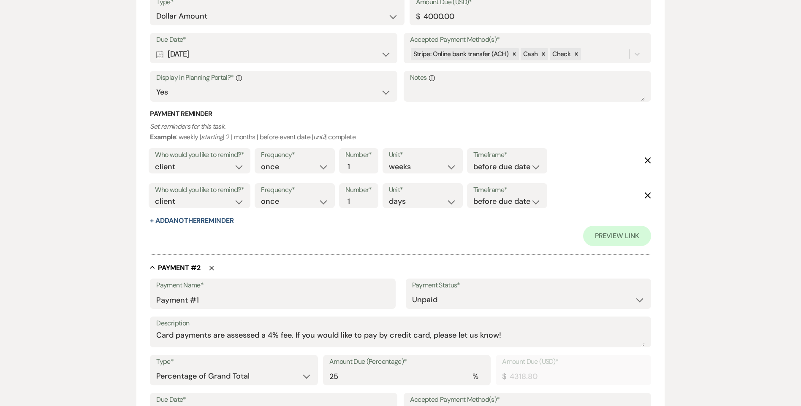
scroll to position [422, 0]
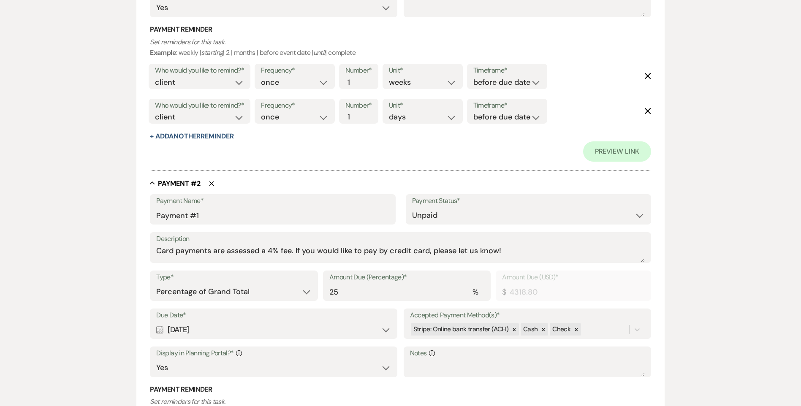
click at [248, 332] on div "Calendar [DATE] Expand" at bounding box center [273, 330] width 235 height 16
select select "month"
select select "afterBookedDate"
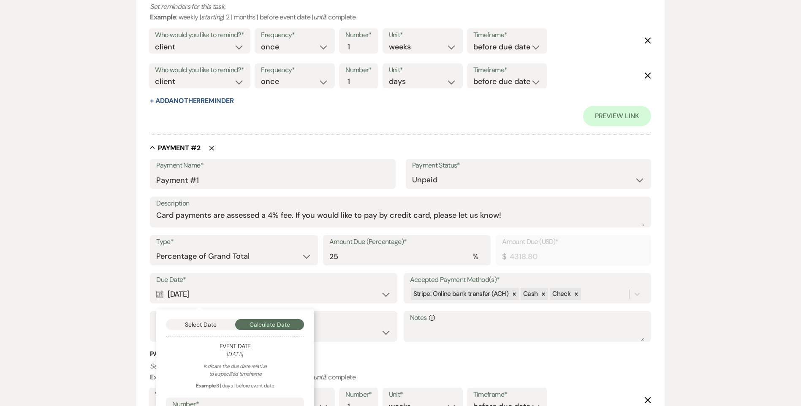
scroll to position [507, 0]
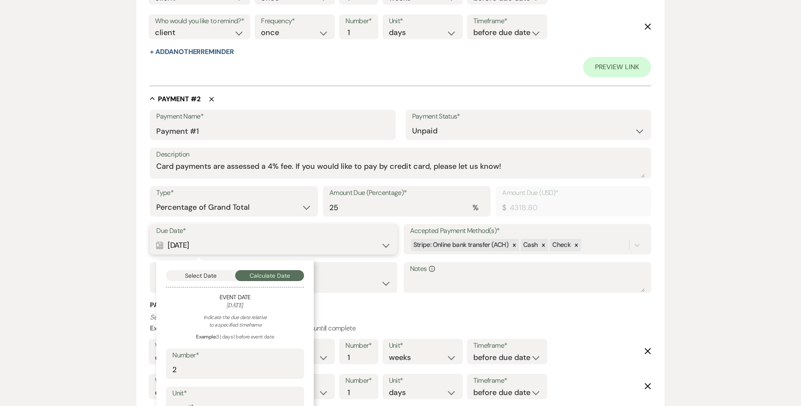
drag, startPoint x: 210, startPoint y: 276, endPoint x: 255, endPoint y: 296, distance: 49.3
click at [210, 275] on button "Select Date" at bounding box center [200, 275] width 69 height 11
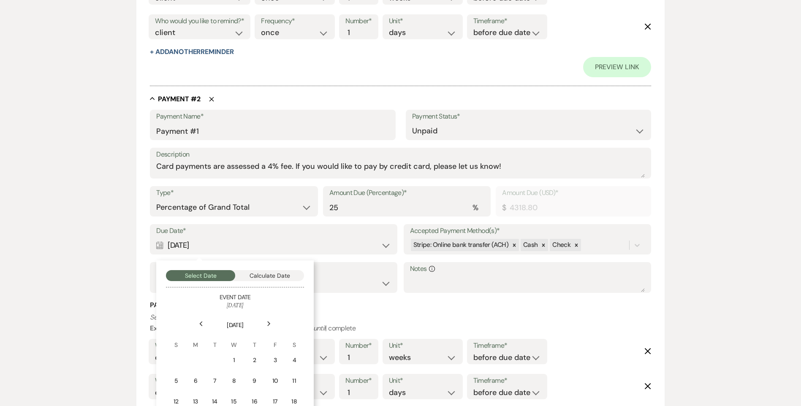
click at [268, 322] on icon "Next" at bounding box center [269, 323] width 4 height 5
click at [267, 322] on icon "Next" at bounding box center [269, 323] width 4 height 5
click at [197, 358] on div "1" at bounding box center [196, 360] width 8 height 9
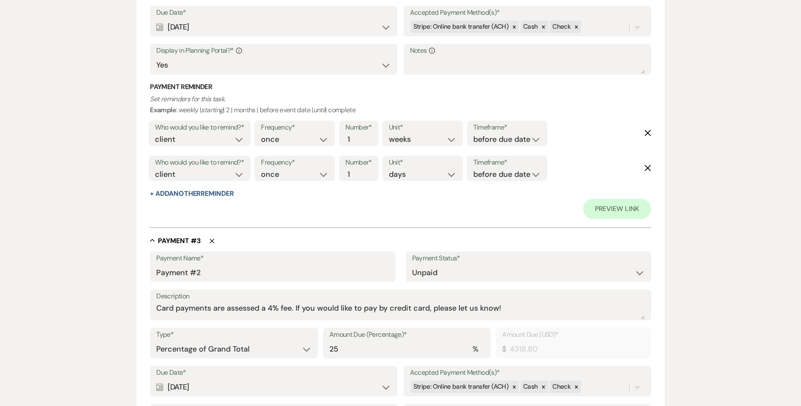
scroll to position [802, 0]
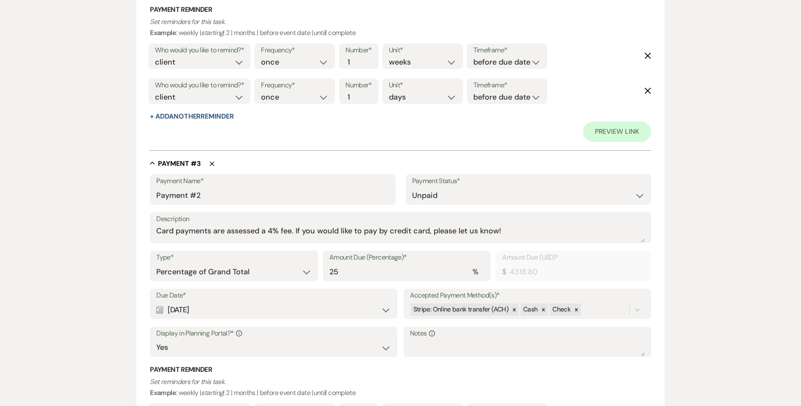
click at [209, 311] on div "Calendar [DATE] Expand" at bounding box center [273, 310] width 235 height 16
select select "month"
select select "beforeEventDate"
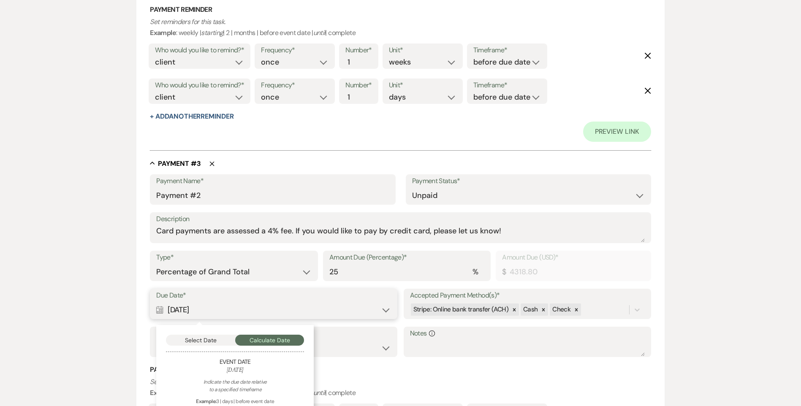
click at [218, 345] on button "Select Date" at bounding box center [200, 340] width 69 height 11
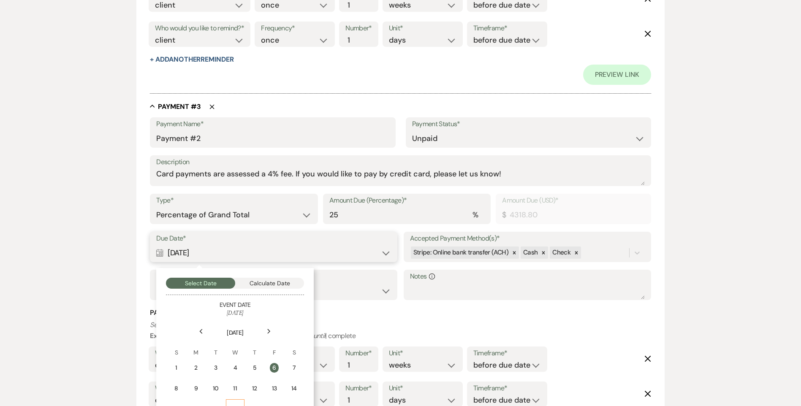
scroll to position [929, 0]
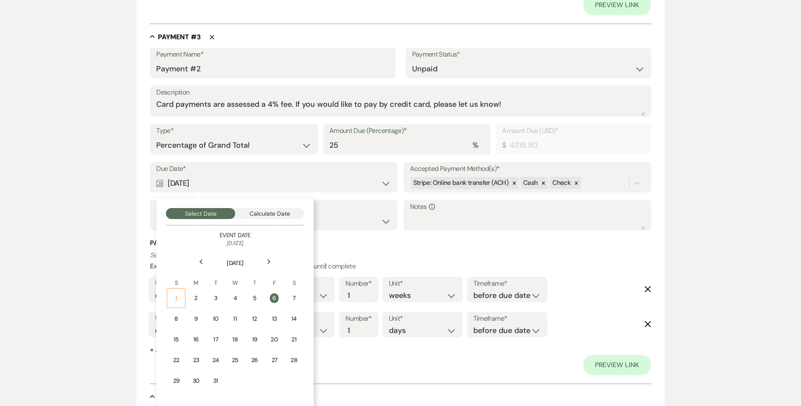
click at [179, 295] on div "1" at bounding box center [176, 298] width 8 height 9
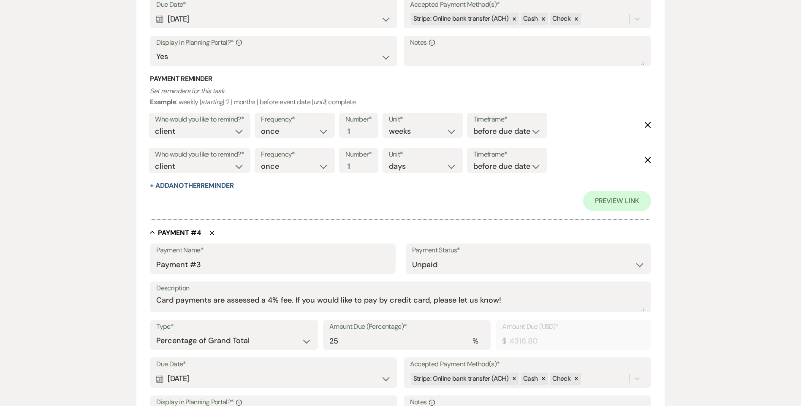
scroll to position [1098, 0]
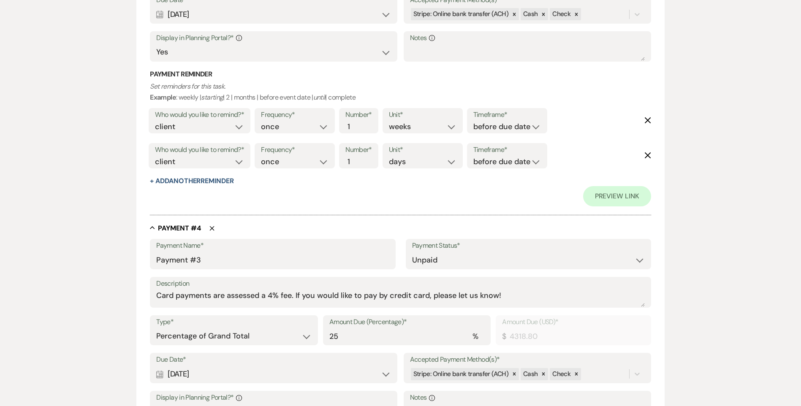
click at [223, 374] on div "Calendar [DATE] Expand" at bounding box center [273, 374] width 235 height 16
select select "month"
select select "beforeEventDate"
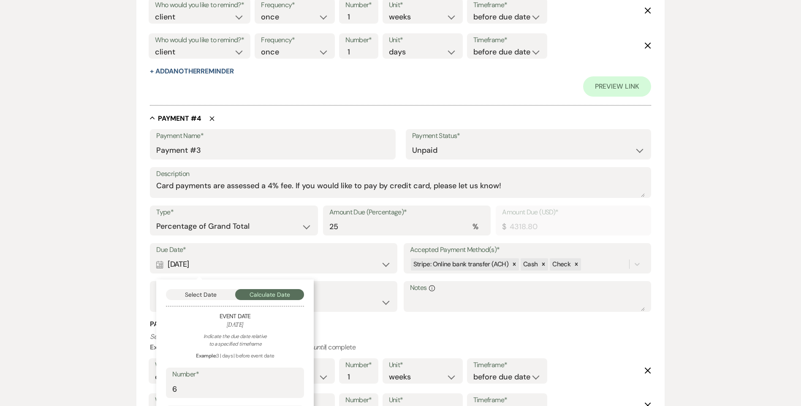
scroll to position [1225, 0]
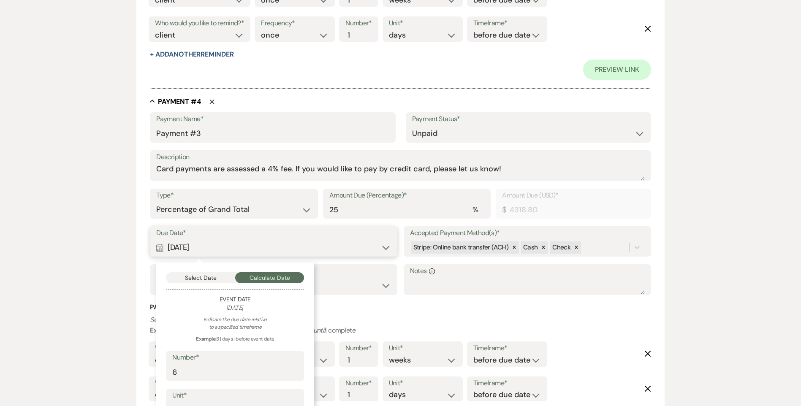
click at [201, 274] on button "Select Date" at bounding box center [200, 277] width 69 height 11
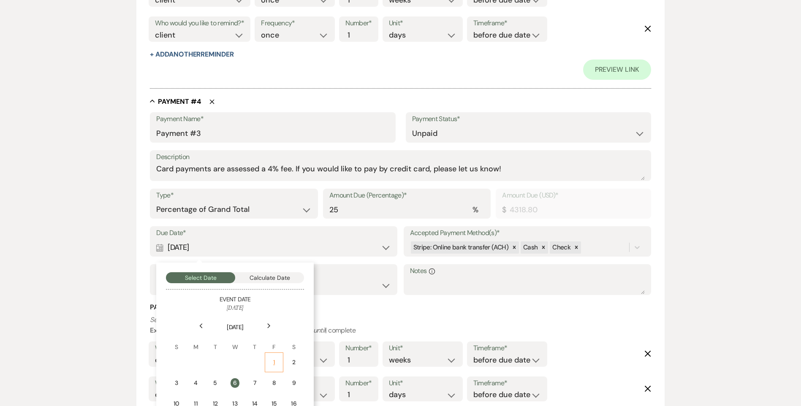
click at [270, 362] on div "1" at bounding box center [274, 362] width 8 height 9
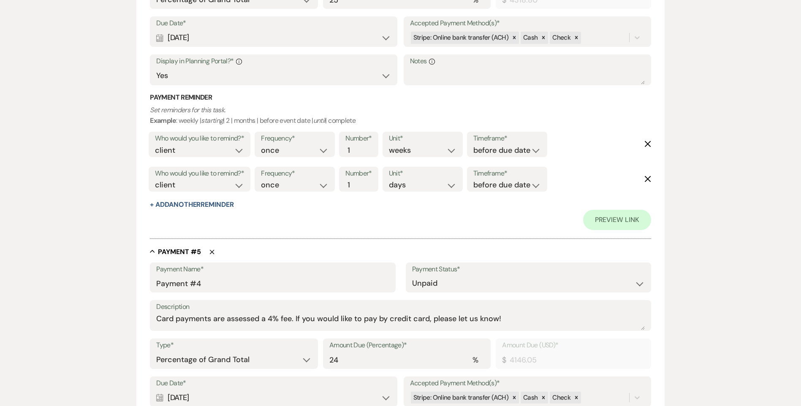
scroll to position [1436, 0]
click at [235, 394] on div "Calendar [DATE] Expand" at bounding box center [273, 396] width 235 height 16
select select "day"
select select "beforeEventDate"
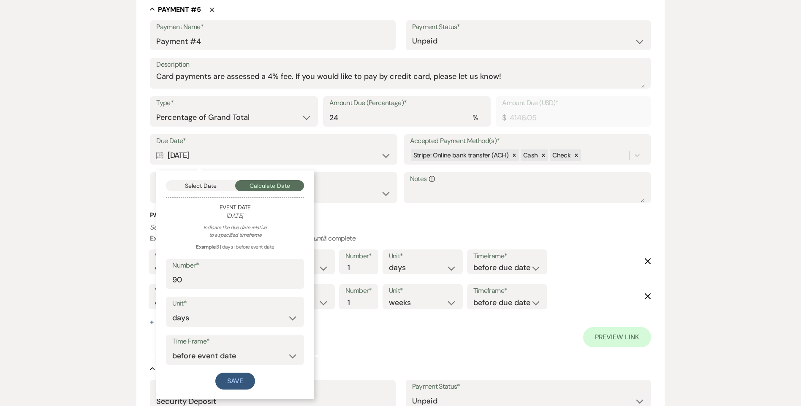
scroll to position [1689, 0]
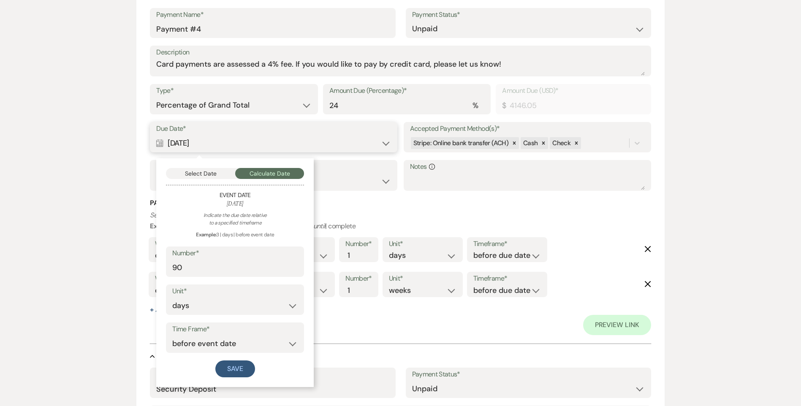
click at [194, 173] on button "Select Date" at bounding box center [200, 173] width 69 height 11
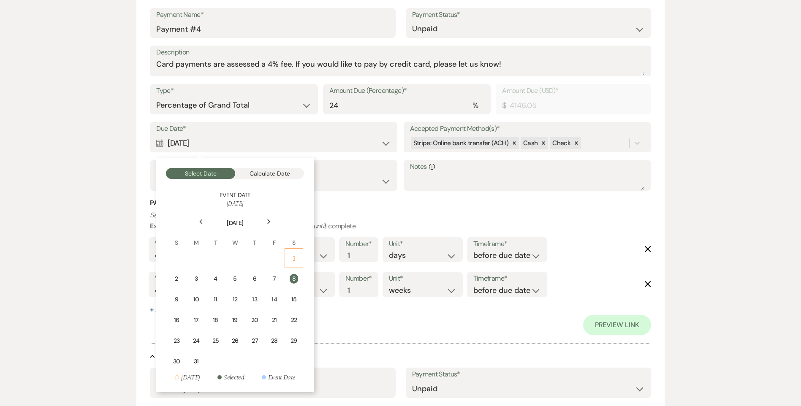
click at [295, 263] on td "1" at bounding box center [294, 258] width 19 height 20
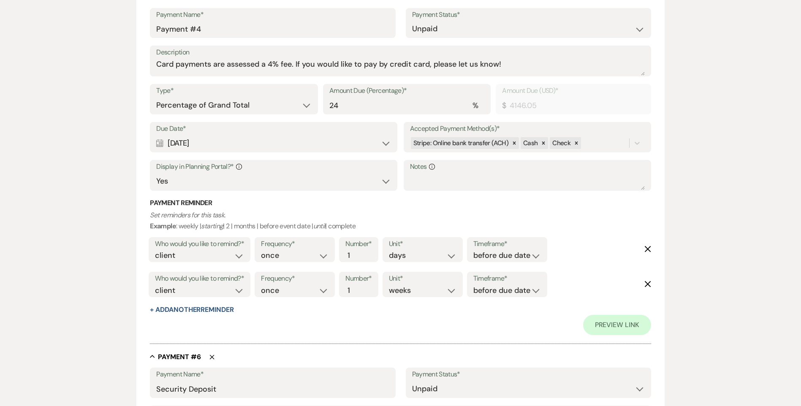
scroll to position [1858, 0]
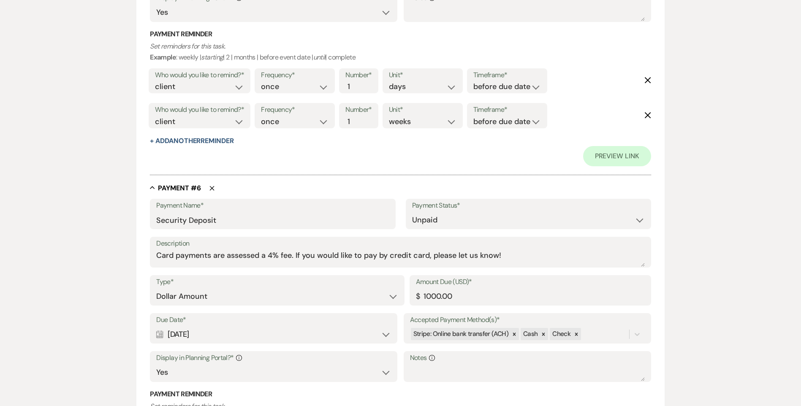
click at [263, 336] on div "Calendar [DATE] Expand" at bounding box center [273, 334] width 235 height 16
select select "day"
select select "beforeEventDate"
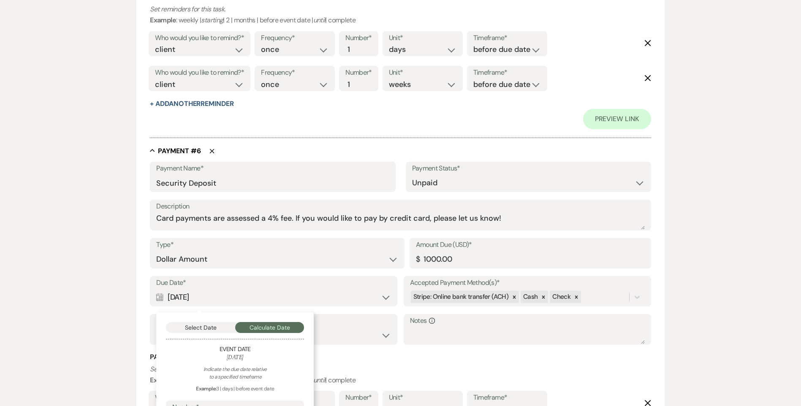
scroll to position [1985, 0]
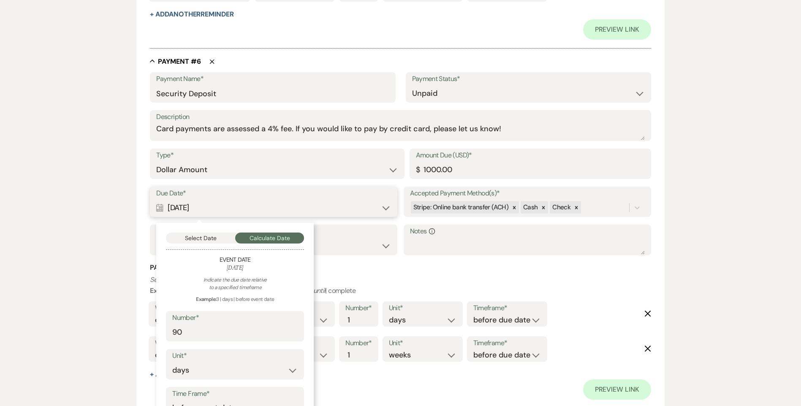
click at [196, 239] on button "Select Date" at bounding box center [200, 238] width 69 height 11
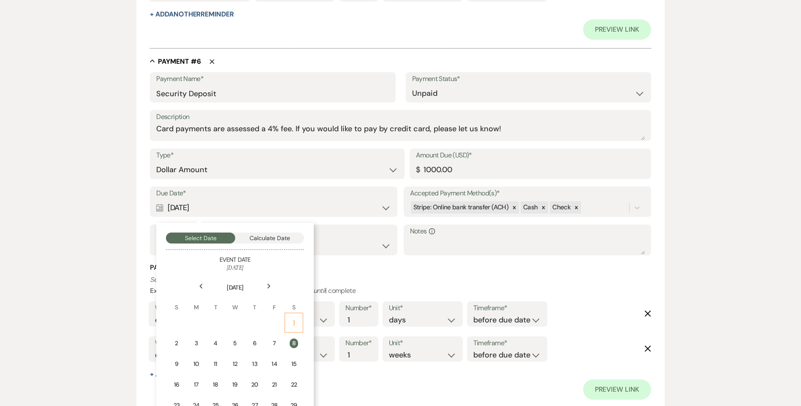
click at [291, 327] on div "1" at bounding box center [294, 322] width 8 height 9
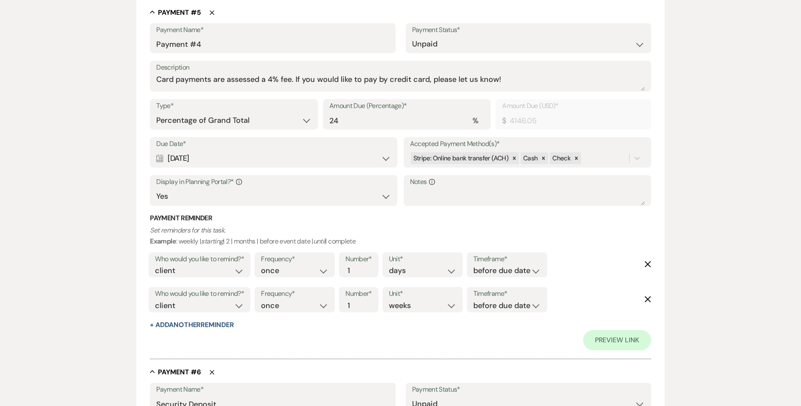
scroll to position [1666, 0]
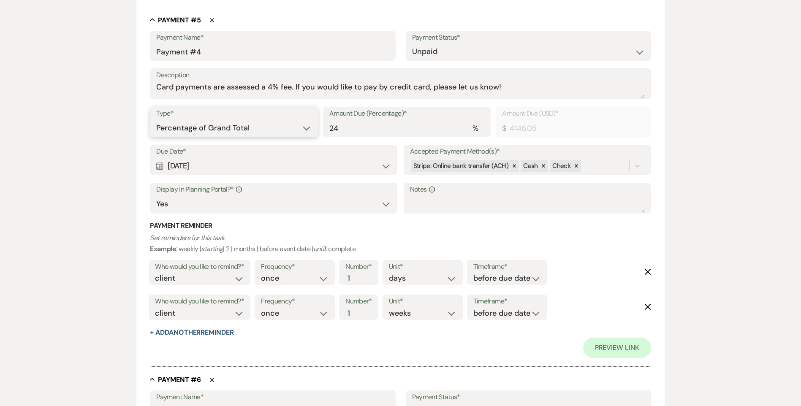
click at [216, 129] on select "Dollar Amount Percentage of Grand Total" at bounding box center [233, 128] width 155 height 16
select select "flat"
click at [156, 120] on select "Dollar Amount Percentage of Grand Total" at bounding box center [233, 128] width 155 height 16
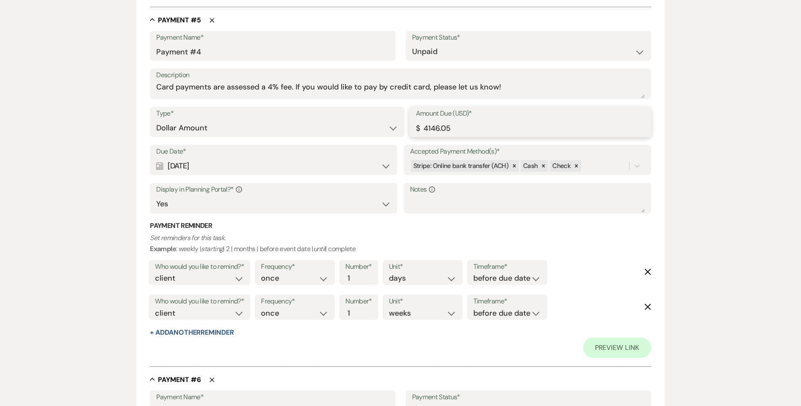
drag, startPoint x: 411, startPoint y: 131, endPoint x: 338, endPoint y: 127, distance: 73.2
click at [363, 128] on div "Type* Dollar Amount Percentage of Grand Total Amount Due (USD)* $ 4146.05" at bounding box center [400, 126] width 501 height 38
drag, startPoint x: 461, startPoint y: 130, endPoint x: 426, endPoint y: 128, distance: 34.7
click at [416, 130] on div "Amount Due (USD)* $ 3068.80" at bounding box center [531, 122] width 242 height 30
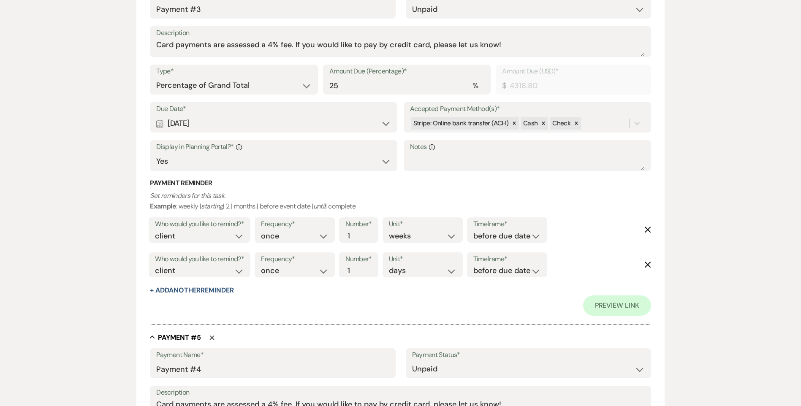
scroll to position [1328, 0]
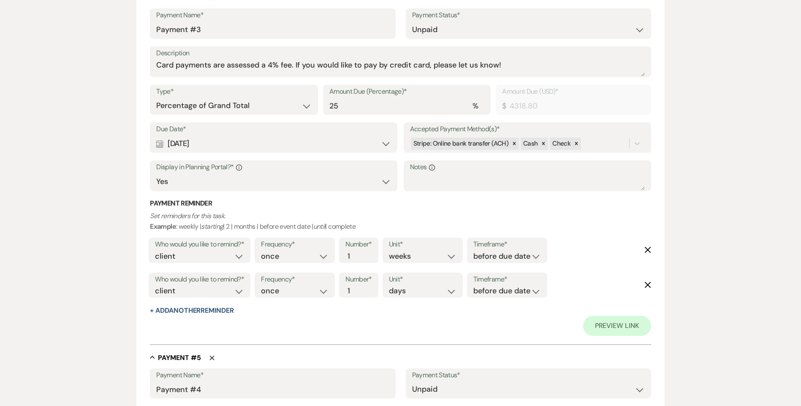
type input "3068.80"
click at [238, 106] on select "Dollar Amount Percentage of Grand Total" at bounding box center [233, 106] width 155 height 16
select select "flat"
click at [156, 98] on select "Dollar Amount Percentage of Grand Total" at bounding box center [233, 106] width 155 height 16
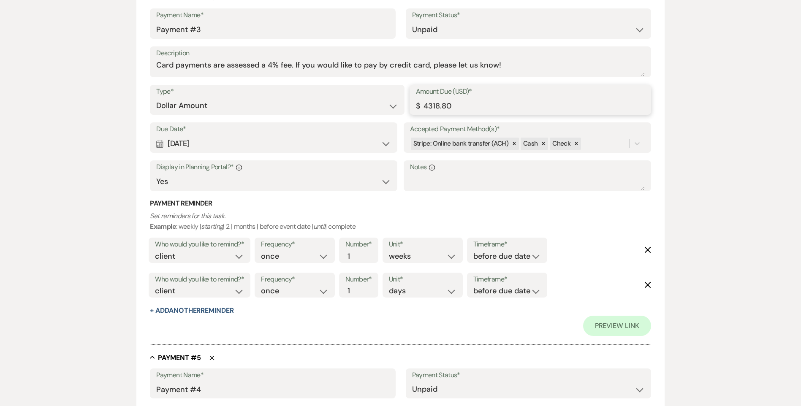
drag, startPoint x: 411, startPoint y: 111, endPoint x: 425, endPoint y: 107, distance: 14.7
click at [408, 111] on div "Type* Dollar Amount Percentage of Grand Total Amount Due (USD)* $ 4318.80" at bounding box center [400, 104] width 501 height 38
paste input "306"
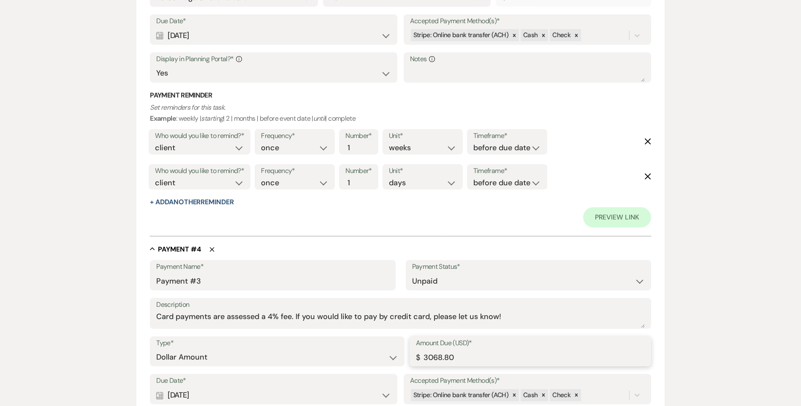
scroll to position [991, 0]
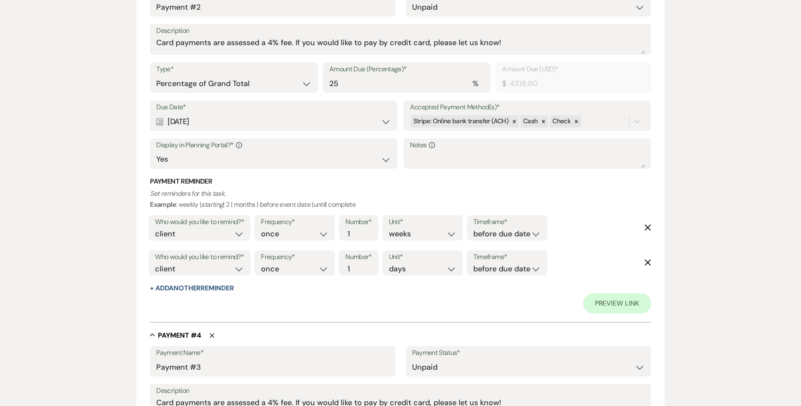
type input "3068.80"
click at [197, 90] on select "Dollar Amount Percentage of Grand Total" at bounding box center [233, 84] width 155 height 16
select select "flat"
click at [156, 76] on select "Dollar Amount Percentage of Grand Total" at bounding box center [233, 84] width 155 height 16
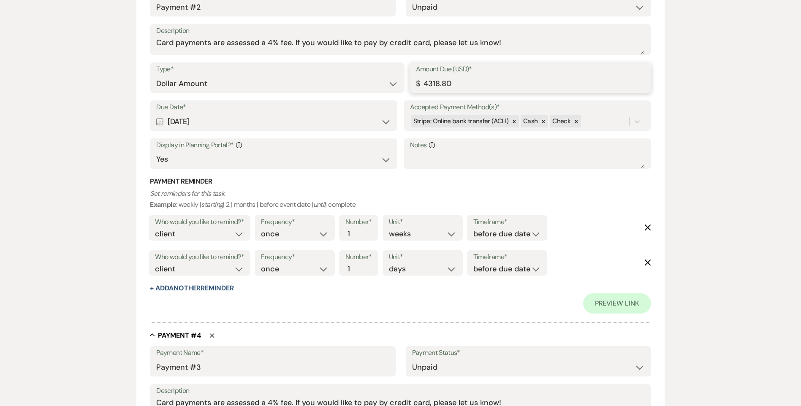
drag, startPoint x: 460, startPoint y: 84, endPoint x: 397, endPoint y: 83, distance: 63.3
click at [397, 83] on div "Type* Dollar Amount Percentage of Grand Total Amount Due (USD)* $ 4318.80" at bounding box center [400, 81] width 501 height 38
paste input "306"
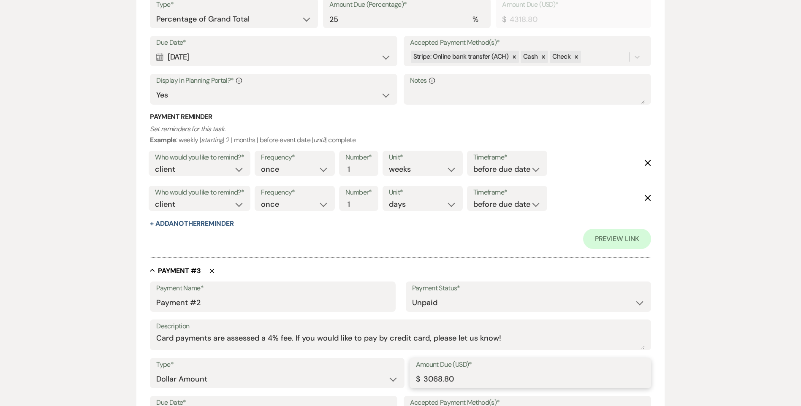
scroll to position [611, 0]
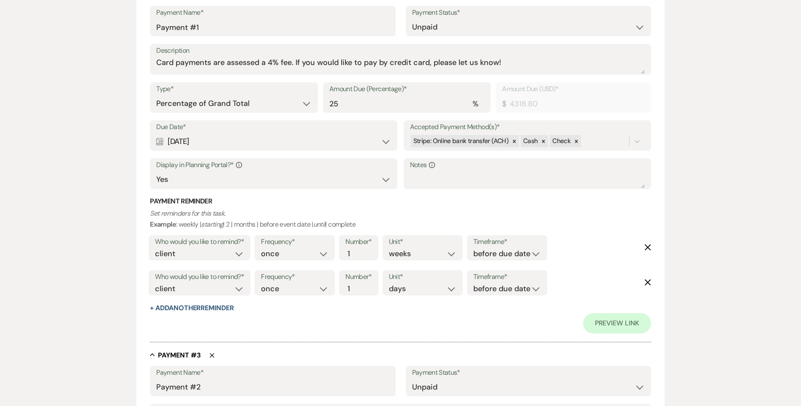
type input "3068.80"
click at [213, 104] on select "Dollar Amount Percentage of Grand Total" at bounding box center [233, 103] width 155 height 16
select select "flat"
click at [156, 95] on select "Dollar Amount Percentage of Grand Total" at bounding box center [233, 103] width 155 height 16
drag, startPoint x: 435, startPoint y: 106, endPoint x: 418, endPoint y: 105, distance: 16.9
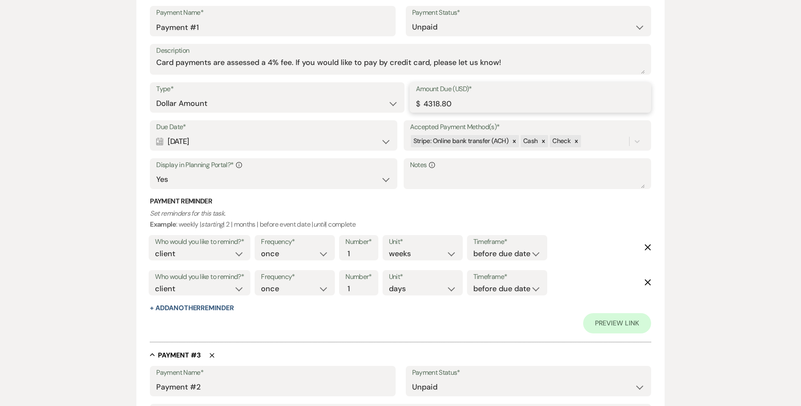
click at [426, 106] on input "4318.80" at bounding box center [530, 103] width 229 height 16
type input "4"
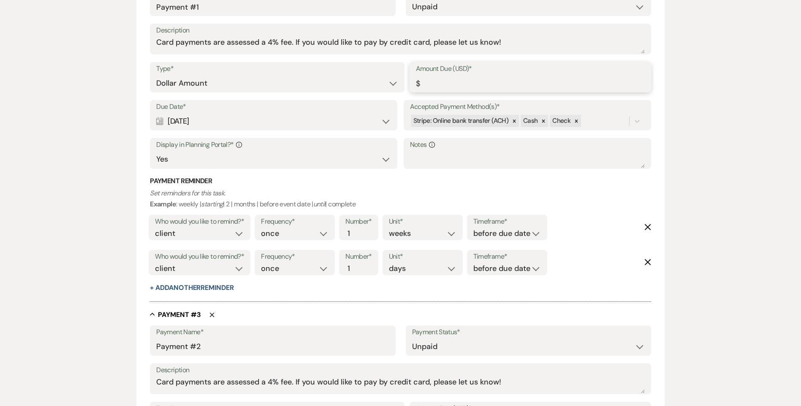
scroll to position [590, 0]
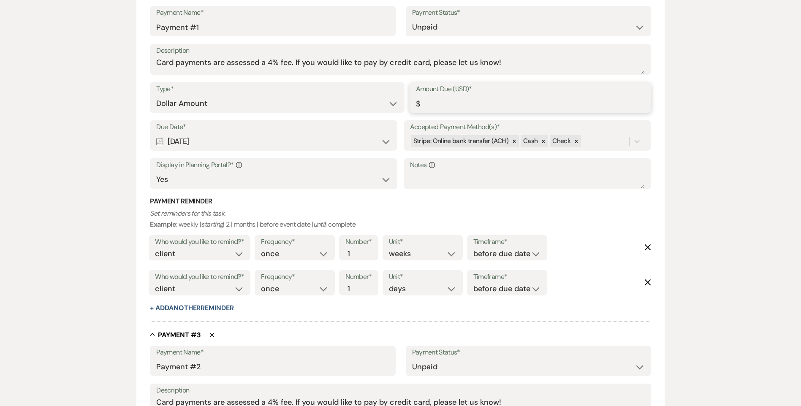
paste input "3068.80"
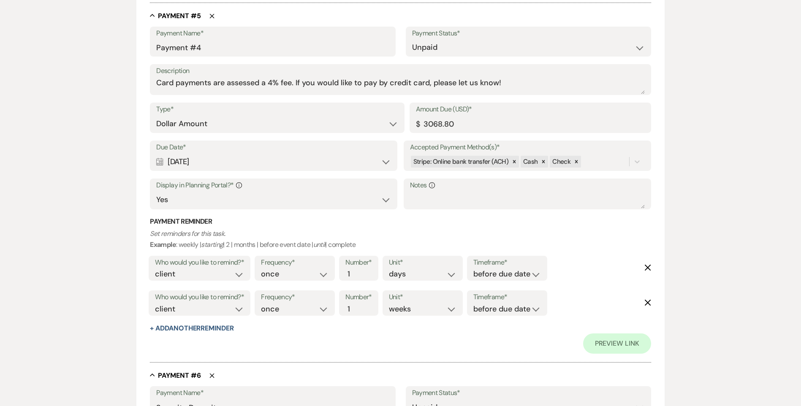
scroll to position [1666, 0]
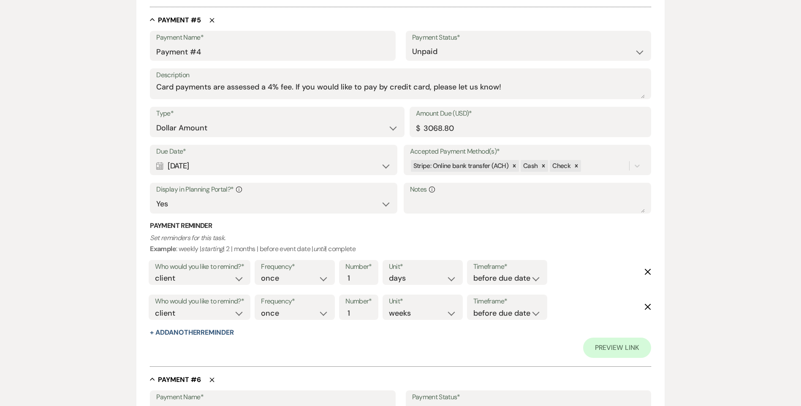
type input "3068.80"
click at [455, 130] on input "3068.80" at bounding box center [530, 128] width 229 height 16
type input "3068.79"
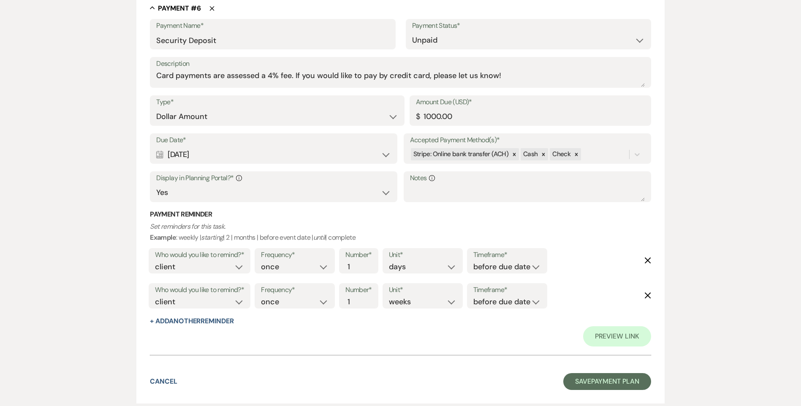
scroll to position [2090, 0]
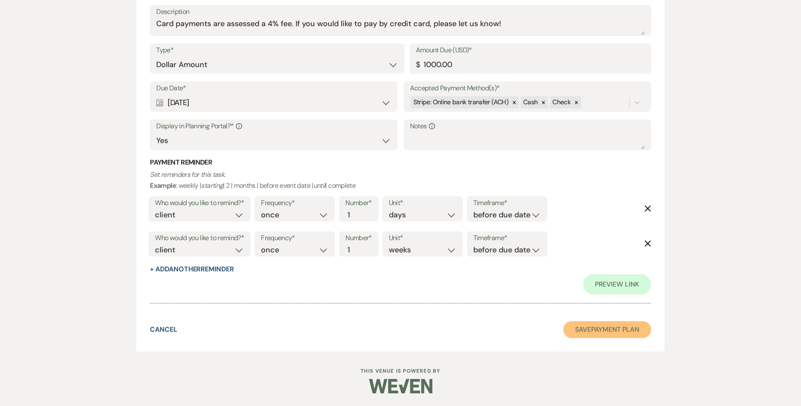
click at [585, 325] on button "Save Payment Plan" at bounding box center [607, 329] width 88 height 17
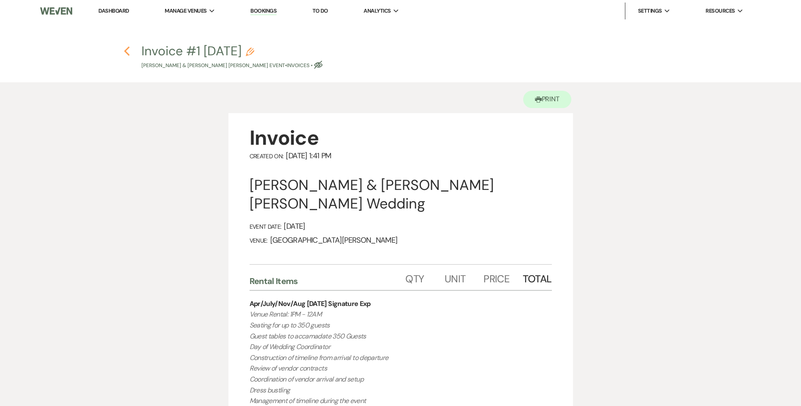
click at [126, 50] on icon "Previous" at bounding box center [127, 51] width 6 height 10
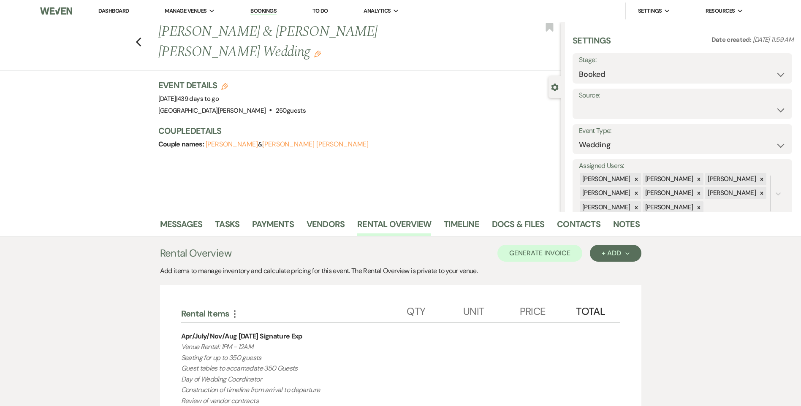
scroll to position [38, 0]
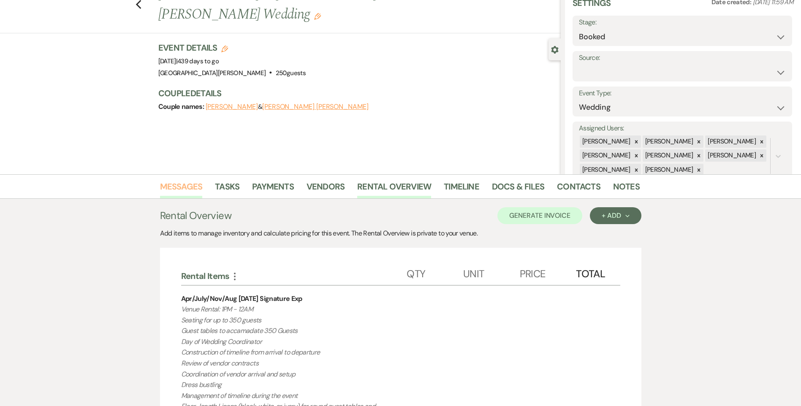
click at [182, 184] on link "Messages" at bounding box center [181, 189] width 43 height 19
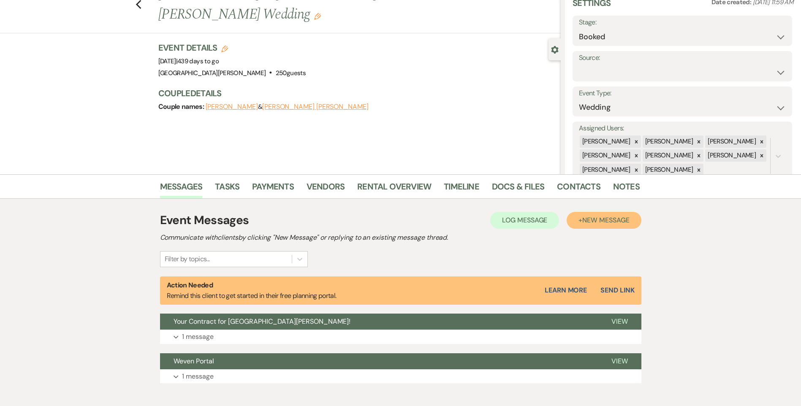
click at [591, 218] on span "New Message" at bounding box center [605, 220] width 47 height 9
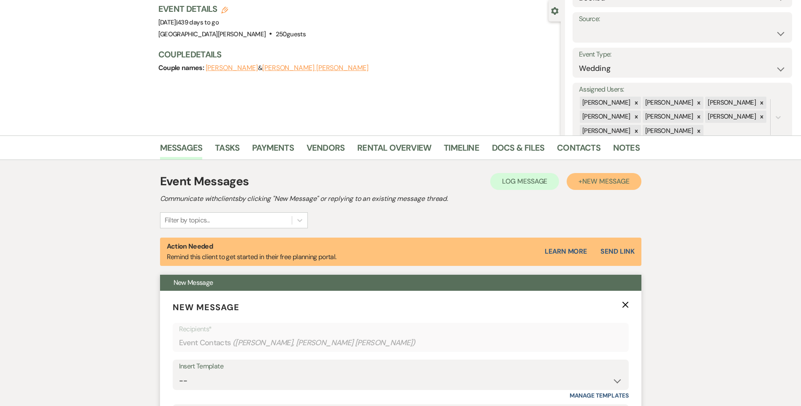
scroll to position [122, 0]
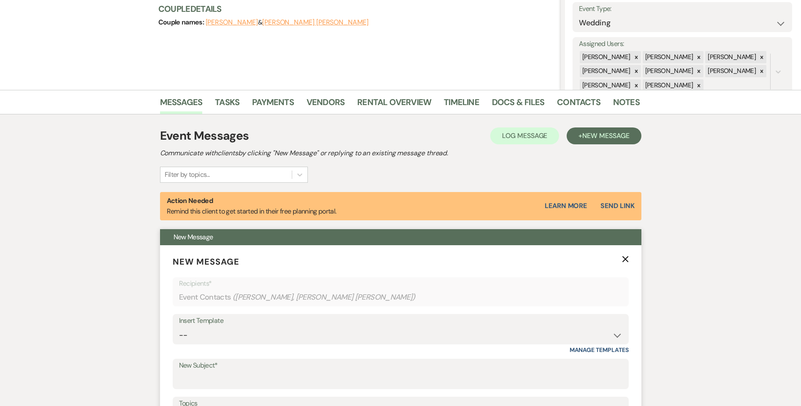
click at [233, 344] on div "Insert Template -- Follow Up WWM Initial Inquiry Response Planning Portal Intro…" at bounding box center [401, 329] width 456 height 30
click at [234, 339] on select "-- Follow Up WWM Initial Inquiry Response Planning Portal Introduction (Booked …" at bounding box center [400, 335] width 443 height 16
select select "5027"
click at [179, 327] on select "-- Follow Up WWM Initial Inquiry Response Planning Portal Introduction (Booked …" at bounding box center [400, 335] width 443 height 16
type input "Your Invoice & Payment Plan for White [GEOGRAPHIC_DATA][PERSON_NAME]!"
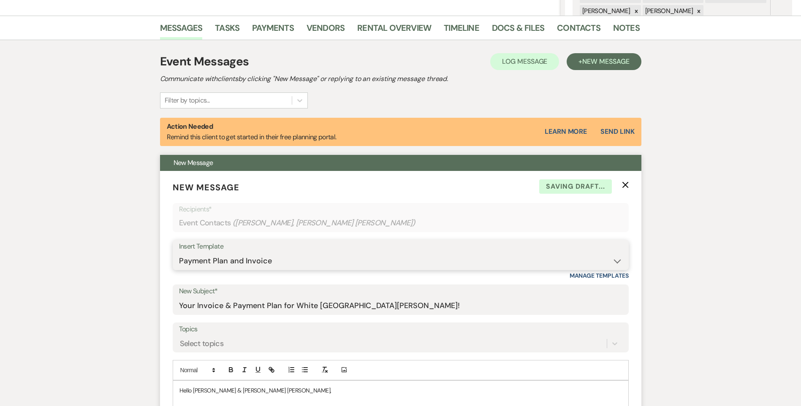
scroll to position [333, 0]
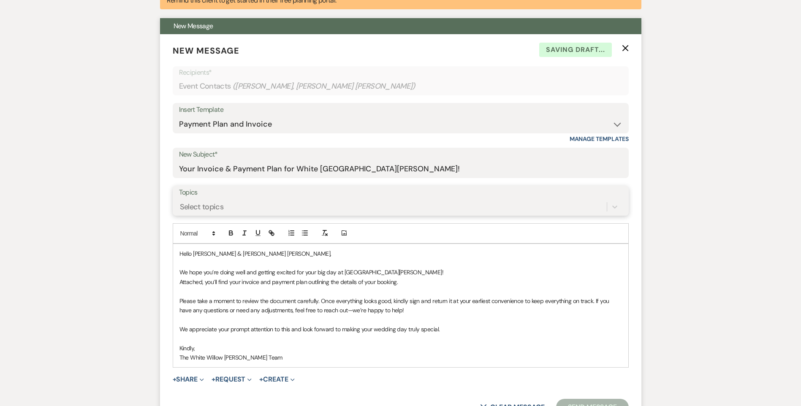
click at [207, 206] on div "Select topics" at bounding box center [202, 206] width 44 height 11
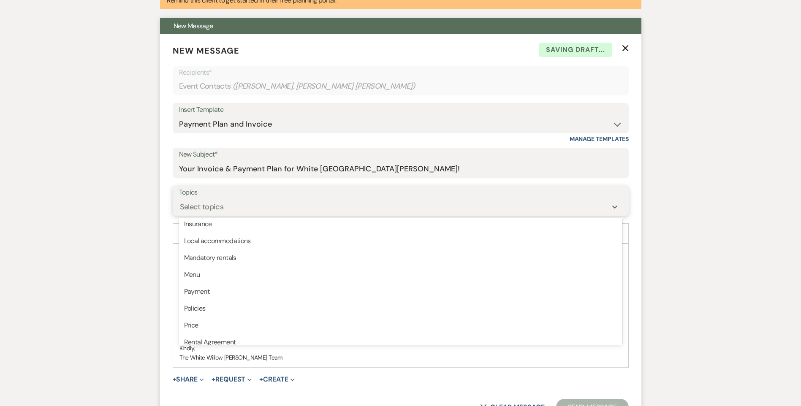
scroll to position [215, 0]
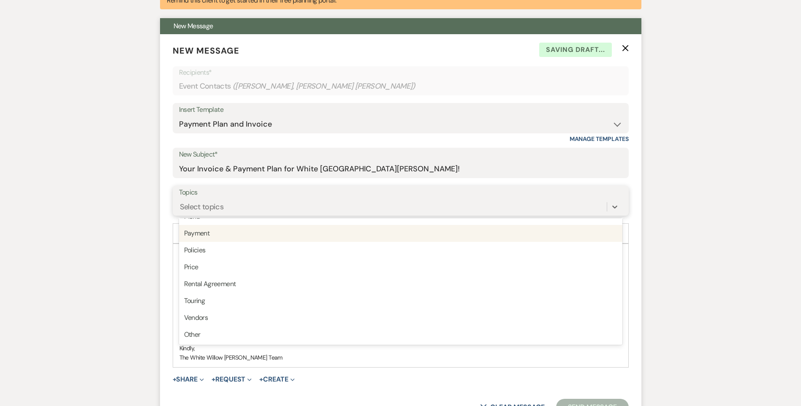
click at [220, 238] on div "Payment" at bounding box center [400, 233] width 443 height 17
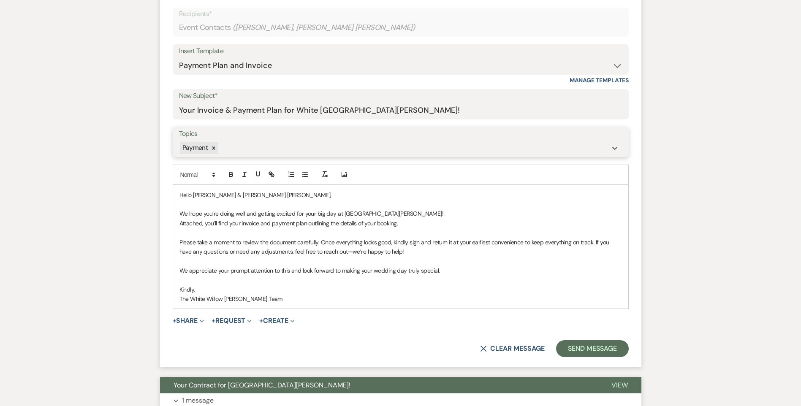
scroll to position [460, 0]
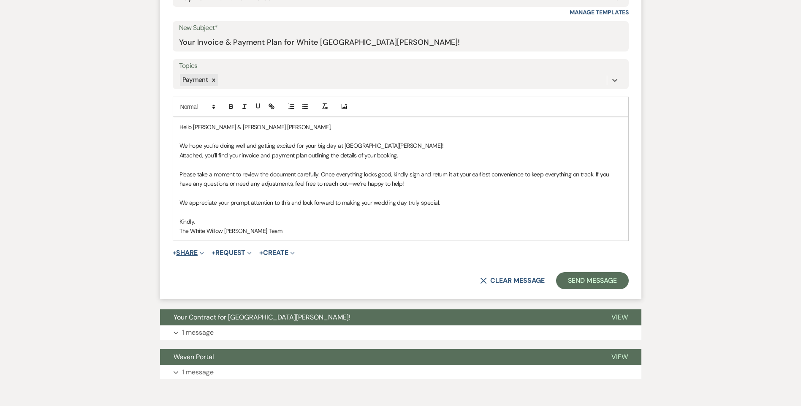
click at [189, 251] on button "+ Share Expand" at bounding box center [189, 253] width 32 height 7
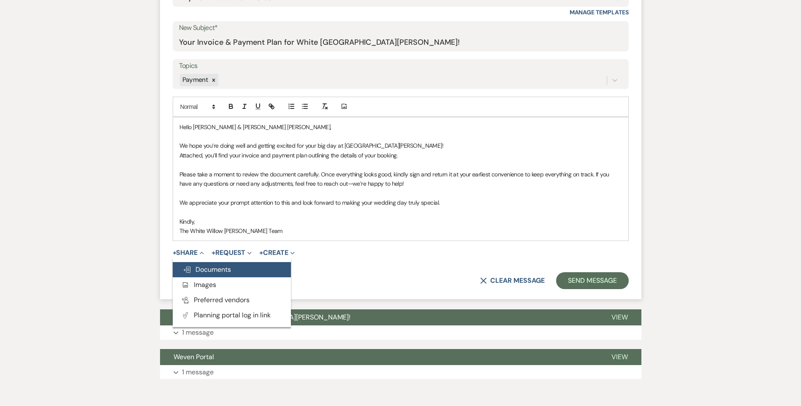
click at [194, 272] on span "Doc Upload Documents" at bounding box center [207, 269] width 48 height 9
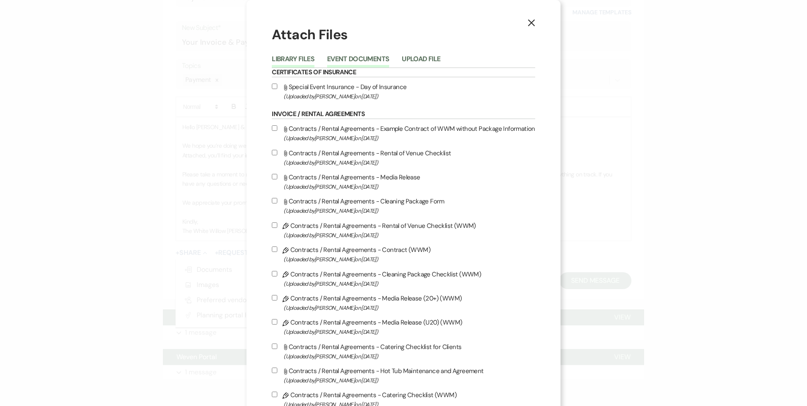
click at [369, 62] on button "Event Documents" at bounding box center [358, 62] width 62 height 12
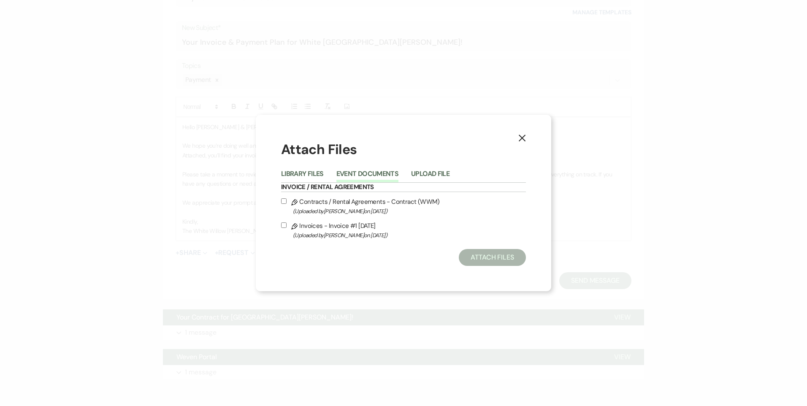
click at [284, 224] on input "Pencil Invoices - Invoice #1 [DATE] (Uploaded by [PERSON_NAME] on [DATE] )" at bounding box center [283, 225] width 5 height 5
checkbox input "true"
click at [503, 244] on div "Attach Files Library Files Event Documents Upload File Invoice / Rental Agreeme…" at bounding box center [403, 203] width 245 height 126
click at [497, 254] on button "Attach Files" at bounding box center [492, 257] width 67 height 17
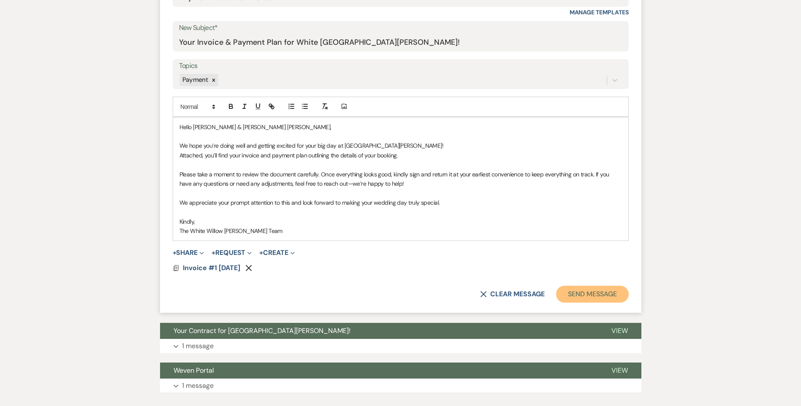
click at [574, 294] on button "Send Message" at bounding box center [592, 294] width 72 height 17
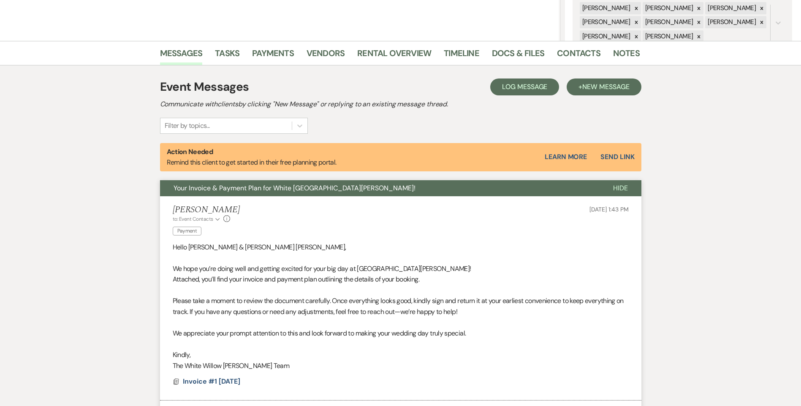
scroll to position [61, 0]
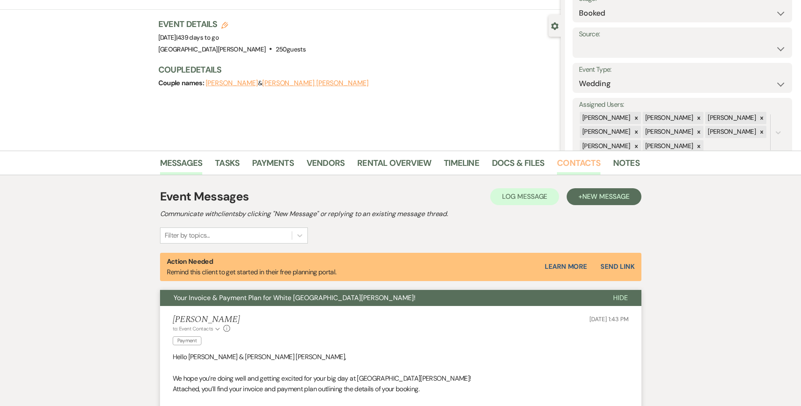
click at [559, 161] on link "Contacts" at bounding box center [578, 165] width 43 height 19
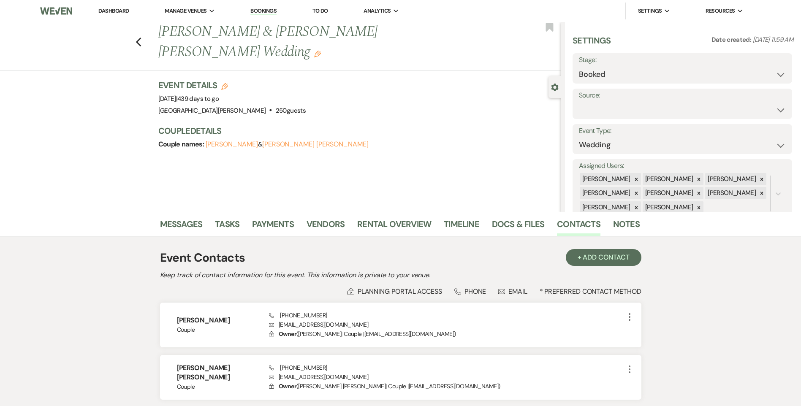
click at [115, 8] on link "Dashboard" at bounding box center [113, 10] width 30 height 7
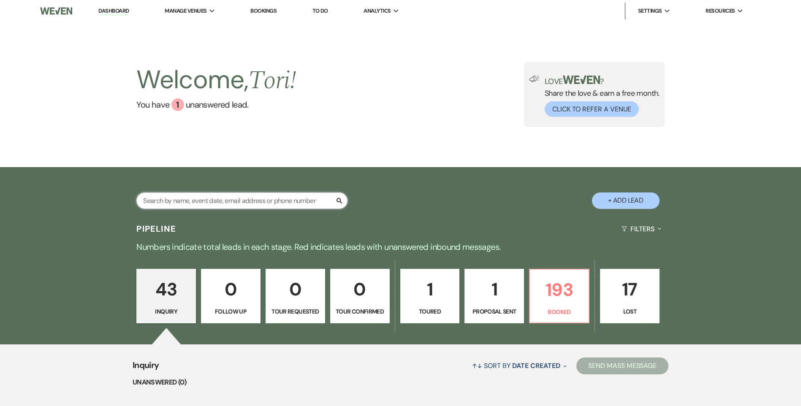
click at [179, 197] on input "text" at bounding box center [241, 201] width 211 height 16
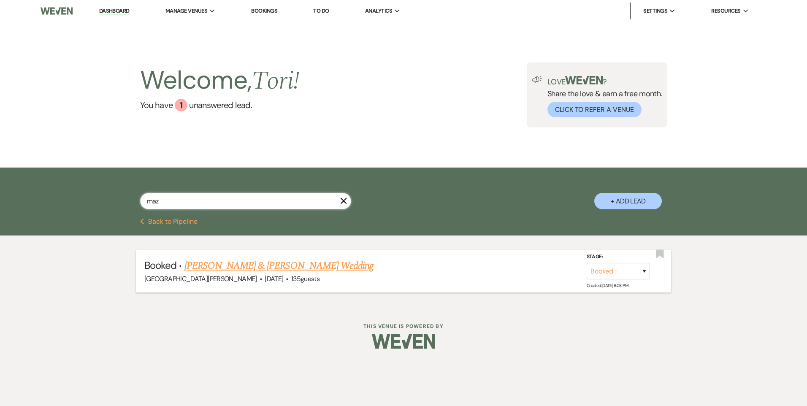
type input "maz"
click at [212, 263] on link "[PERSON_NAME] & [PERSON_NAME] Wedding" at bounding box center [279, 265] width 189 height 15
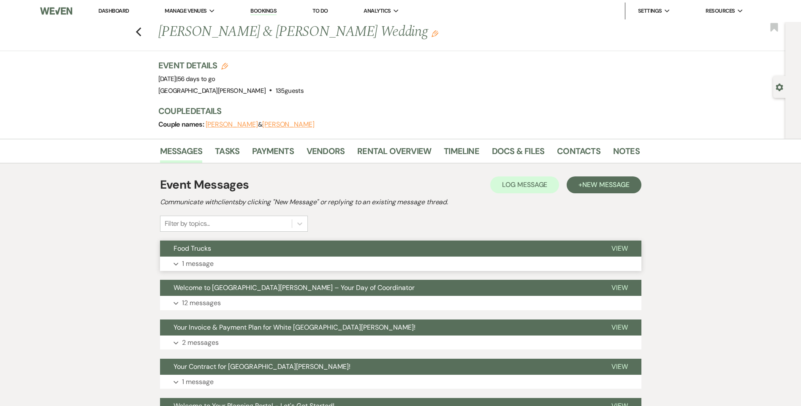
click at [266, 262] on button "Expand 1 message" at bounding box center [400, 264] width 481 height 14
